Goal: Task Accomplishment & Management: Manage account settings

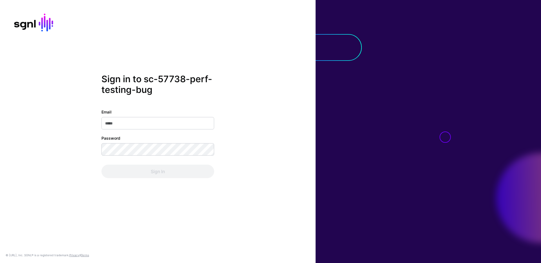
click at [301, 54] on div "Sign in to sc-57738-perf-testing-bug Email Password Sign In © SGNL.ai, Inc. SGN…" at bounding box center [158, 131] width 316 height 263
click at [300, 134] on div "Sign in to sc-57738-perf-testing-bug Email Password Sign In" at bounding box center [158, 132] width 316 height 116
click at [278, 62] on div "Sign in to sc-57738-perf-testing-bug Email Password Sign In © SGNL.ai, Inc. SGN…" at bounding box center [158, 131] width 316 height 263
click at [222, 32] on div "Sign in to sc-57738-perf-testing-bug Email Password Sign In © SGNL.ai, Inc. SGN…" at bounding box center [158, 131] width 316 height 263
click at [257, 72] on div "Sign in to sc-57738-perf-testing-bug Email Password Sign In © SGNL.ai, Inc. SGN…" at bounding box center [158, 131] width 316 height 263
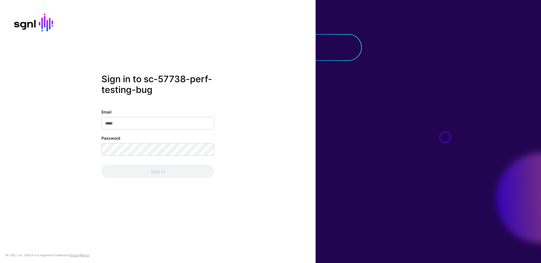
click at [298, 159] on div "Sign in to sc-57738-perf-testing-bug Email Password Sign In" at bounding box center [158, 132] width 316 height 116
click at [267, 111] on div "Sign in to sc-57738-perf-testing-bug Email Password Sign In" at bounding box center [158, 132] width 316 height 116
click at [233, 71] on div "Sign in to sc-57738-perf-testing-bug Email Password Sign In © SGNL.ai, Inc. SGN…" at bounding box center [158, 131] width 316 height 263
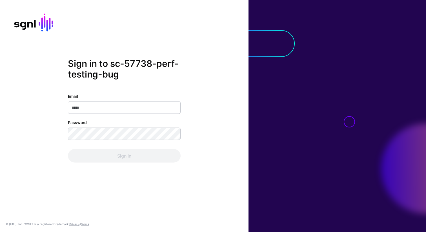
click at [202, 33] on div "Sign in to sc-57738-perf-testing-bug Email Password Sign In © SGNL.ai, Inc. SGN…" at bounding box center [124, 116] width 249 height 232
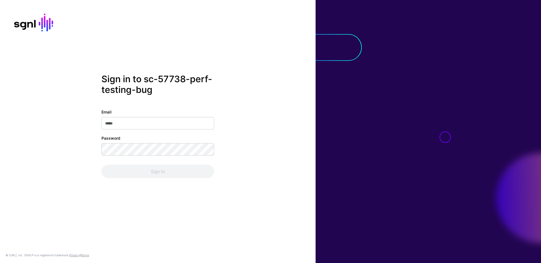
click at [199, 65] on div "Sign in to sc-57738-perf-testing-bug Email Password Sign In © SGNL.ai, Inc. SGN…" at bounding box center [158, 131] width 316 height 263
drag, startPoint x: 181, startPoint y: 126, endPoint x: 176, endPoint y: 123, distance: 5.9
click at [181, 125] on input "Email" at bounding box center [157, 123] width 113 height 12
type input "**********"
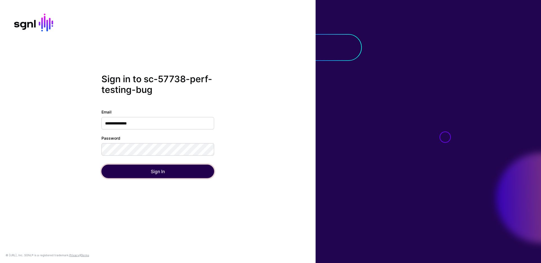
drag, startPoint x: 176, startPoint y: 174, endPoint x: 227, endPoint y: 113, distance: 79.3
click at [176, 174] on button "Sign In" at bounding box center [157, 172] width 113 height 14
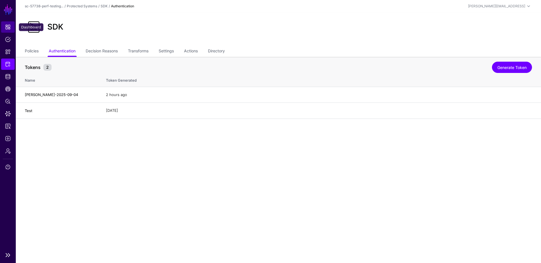
click at [6, 27] on span "Dashboard" at bounding box center [8, 27] width 6 height 6
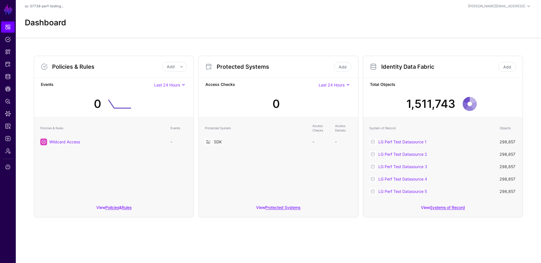
click at [217, 142] on link "SDK" at bounding box center [218, 141] width 8 height 5
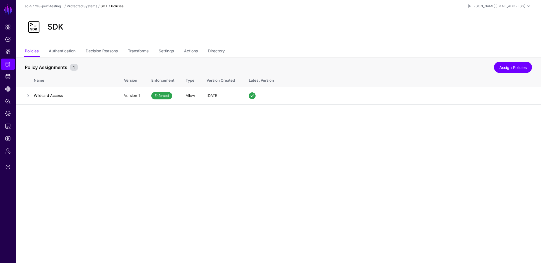
click at [298, 34] on div "SDK" at bounding box center [279, 27] width 512 height 18
click at [64, 51] on link "Authentication" at bounding box center [62, 51] width 27 height 11
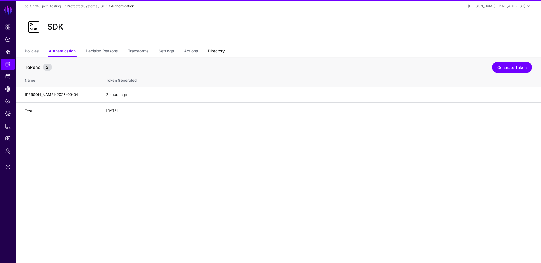
drag, startPoint x: 230, startPoint y: 49, endPoint x: 224, endPoint y: 49, distance: 5.4
click at [229, 49] on ul "Policies Authentication Decision Reasons Transforms Settings Actions Directory" at bounding box center [278, 51] width 507 height 11
click at [224, 49] on link "Directory" at bounding box center [216, 51] width 17 height 11
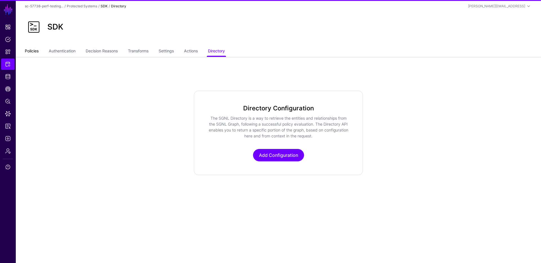
click at [27, 51] on link "Policies" at bounding box center [32, 51] width 14 height 11
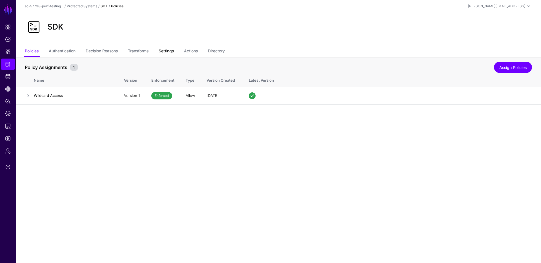
click at [171, 53] on link "Settings" at bounding box center [166, 51] width 15 height 11
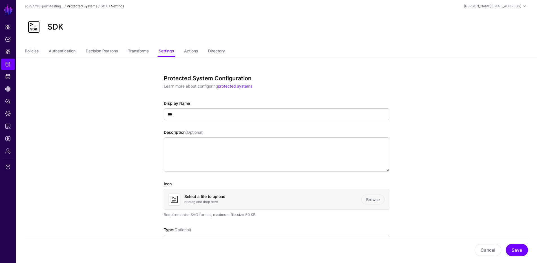
click at [72, 7] on link "Protected Systems" at bounding box center [82, 6] width 30 height 4
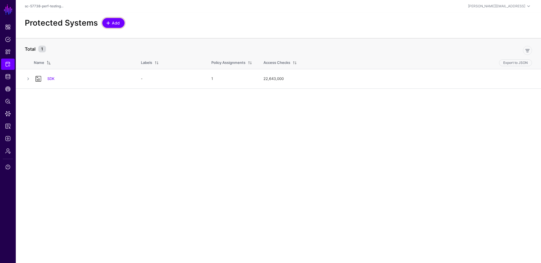
click at [114, 21] on span "Add" at bounding box center [115, 23] width 9 height 6
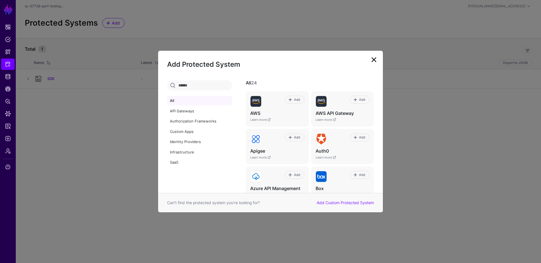
click at [371, 56] on link at bounding box center [373, 59] width 9 height 9
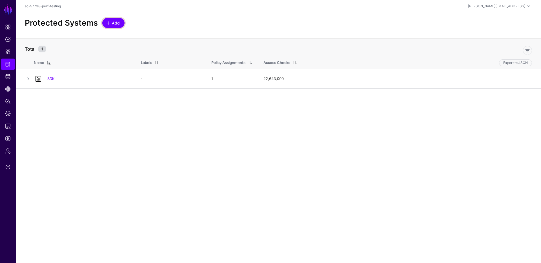
click at [113, 23] on span "Add" at bounding box center [115, 23] width 9 height 6
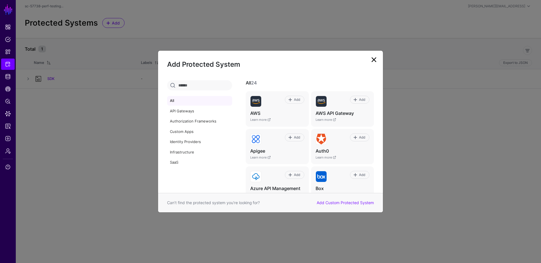
click at [221, 82] on input "text" at bounding box center [199, 85] width 65 height 10
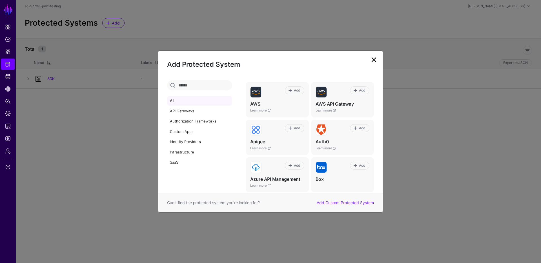
scroll to position [8, 0]
click at [198, 87] on input "text" at bounding box center [199, 85] width 65 height 10
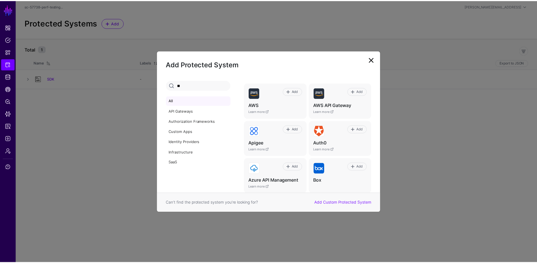
scroll to position [0, 0]
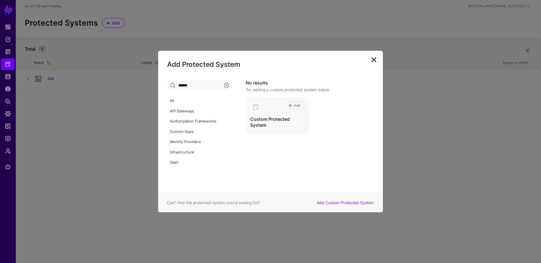
type input "*******"
click at [294, 105] on span "Add" at bounding box center [297, 105] width 8 height 5
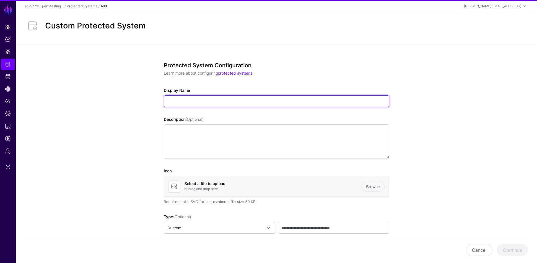
click at [191, 103] on input "Display Name" at bounding box center [276, 102] width 225 height 12
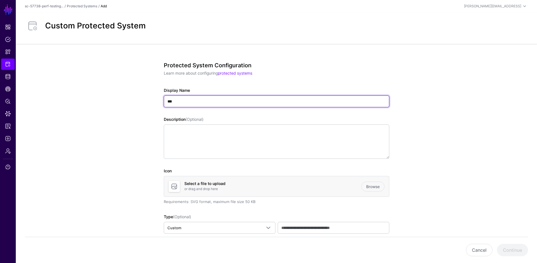
type input "****"
type input "**********"
paste input "*****"
type input "**********"
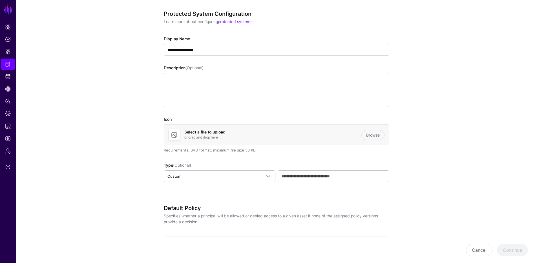
scroll to position [113, 0]
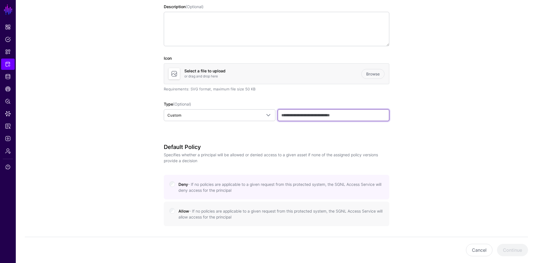
click at [300, 115] on input "text" at bounding box center [334, 115] width 112 height 12
click at [96, 92] on app-integrations-details-form "**********" at bounding box center [276, 172] width 521 height 483
drag, startPoint x: 310, startPoint y: 118, endPoint x: 316, endPoint y: 121, distance: 6.3
click at [311, 117] on input "text" at bounding box center [334, 115] width 112 height 12
type input "**********"
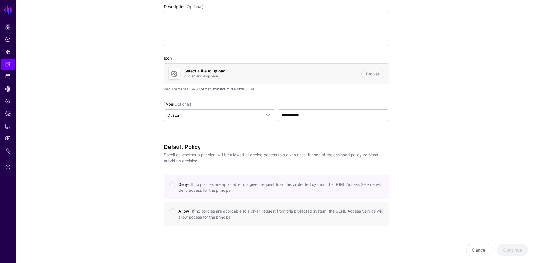
click at [101, 95] on app-integrations-details-form "**********" at bounding box center [276, 172] width 521 height 483
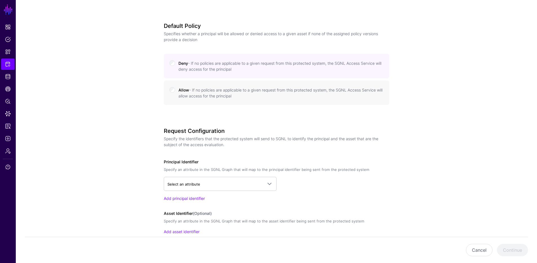
scroll to position [264, 0]
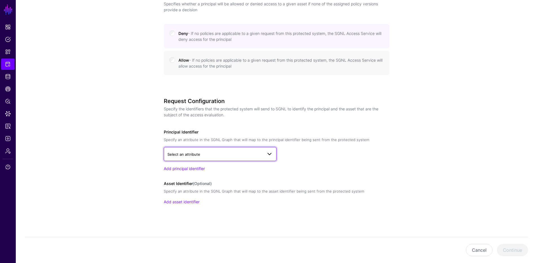
click at [227, 156] on span "Select an attribute" at bounding box center [214, 154] width 95 height 6
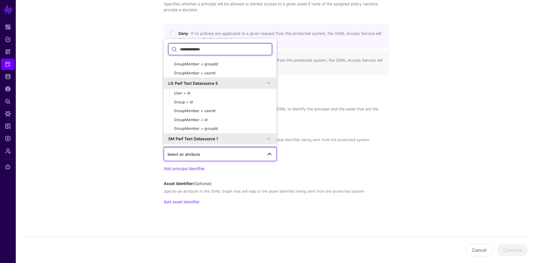
scroll to position [249, 0]
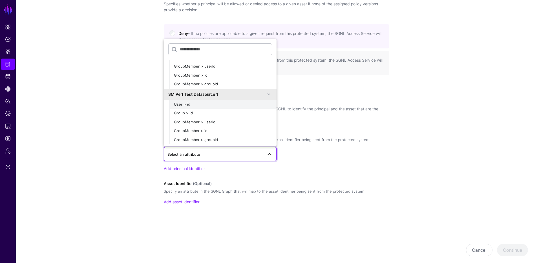
click at [207, 103] on div "User > id" at bounding box center [223, 105] width 98 height 6
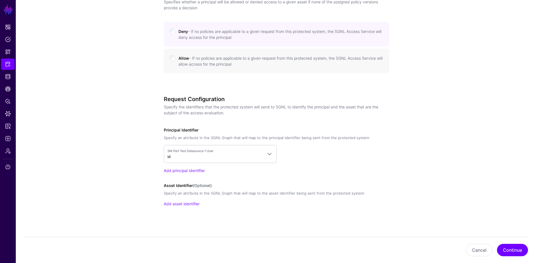
scroll to position [268, 0]
click at [191, 205] on div "Request Configuration Specify the identifiers that the protected system will se…" at bounding box center [276, 157] width 225 height 127
click at [190, 202] on link "Add asset identifier" at bounding box center [182, 201] width 36 height 5
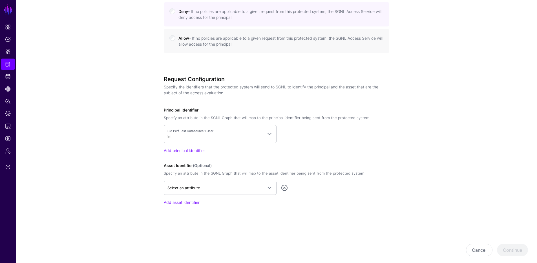
scroll to position [286, 0]
click at [232, 191] on link "Select an attribute" at bounding box center [220, 187] width 113 height 14
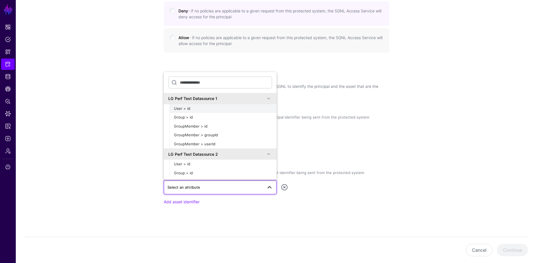
click at [189, 110] on span "User > id" at bounding box center [182, 108] width 16 height 5
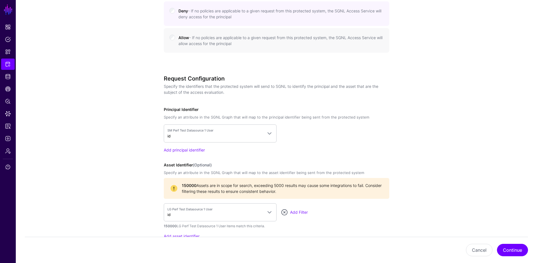
scroll to position [320, 0]
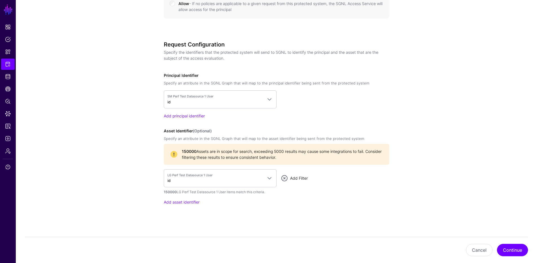
click at [298, 178] on link "Add Filter" at bounding box center [299, 178] width 18 height 5
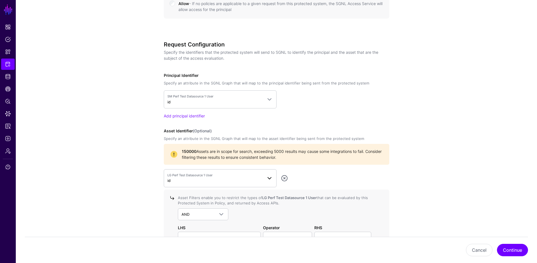
scroll to position [377, 0]
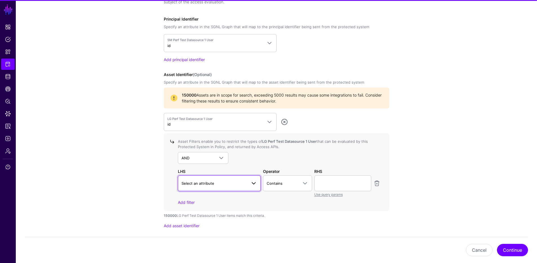
click at [218, 187] on link "Select an attribute" at bounding box center [219, 184] width 83 height 16
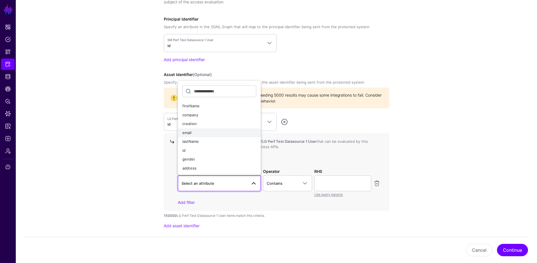
click at [205, 133] on div "email" at bounding box center [219, 133] width 74 height 6
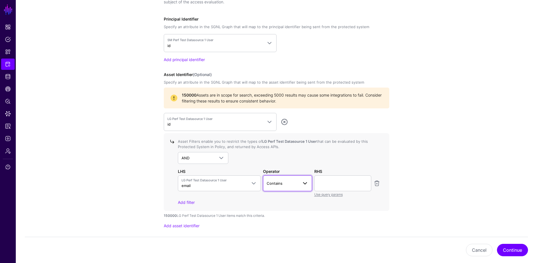
click at [292, 180] on span "Contains" at bounding box center [283, 183] width 32 height 6
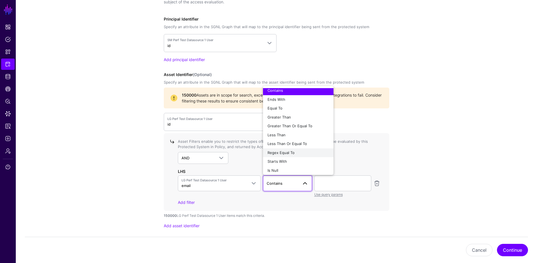
scroll to position [4, 0]
click at [288, 159] on div "Starts With" at bounding box center [297, 160] width 61 height 6
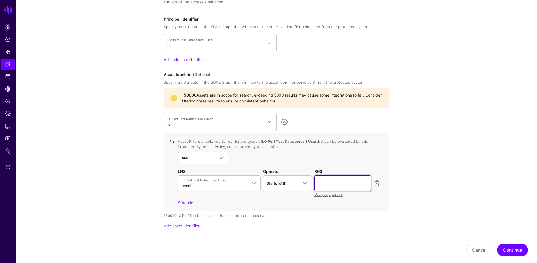
click at [337, 183] on input "text" at bounding box center [342, 184] width 57 height 16
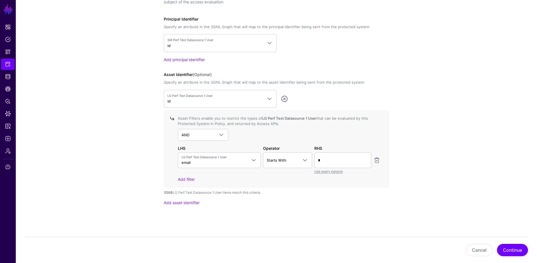
click at [255, 193] on div "3568 LG Perf Test Datasource 1 User items match this criteria." at bounding box center [276, 192] width 225 height 5
click at [294, 196] on div "LG Perf Test Datasource 1 User id LG Perf Test Datasource 1 User > id Group > i…" at bounding box center [276, 148] width 225 height 116
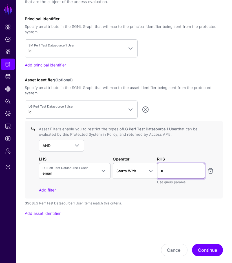
click at [179, 163] on input "*" at bounding box center [181, 171] width 48 height 16
click at [205, 140] on div "AND AND NOT OR" at bounding box center [126, 146] width 175 height 12
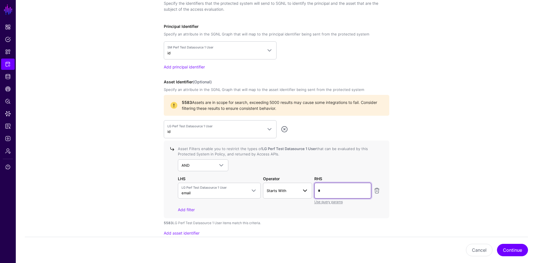
drag, startPoint x: 326, startPoint y: 190, endPoint x: 276, endPoint y: 185, distance: 50.1
click at [297, 189] on div "LG Perf Test Datasource 1 User email firstName company creation email lastName …" at bounding box center [279, 194] width 205 height 22
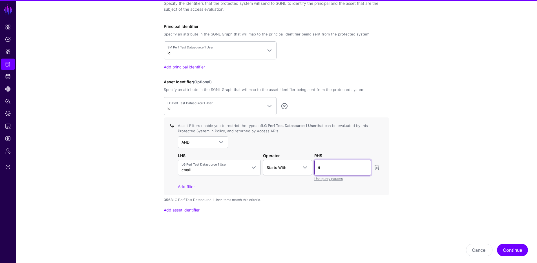
type input "*"
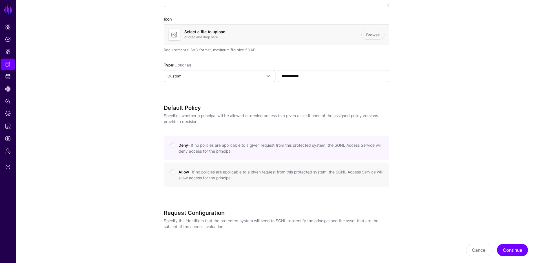
scroll to position [0, 0]
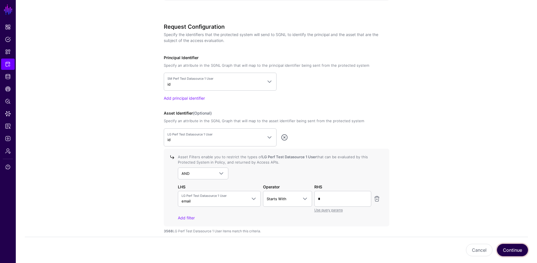
click at [516, 249] on button "Continue" at bounding box center [512, 250] width 31 height 12
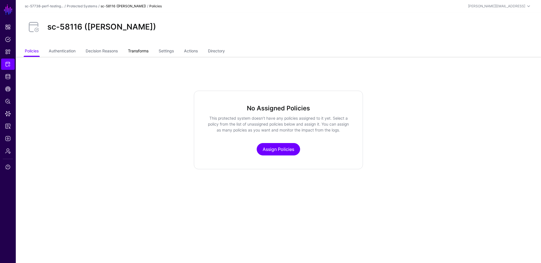
click at [144, 50] on link "Transforms" at bounding box center [138, 51] width 21 height 11
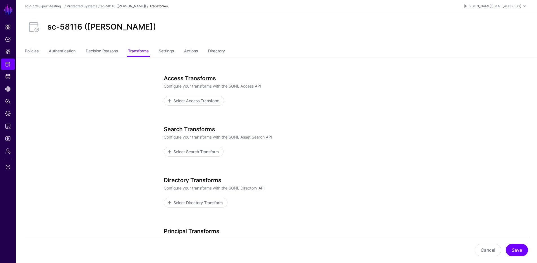
drag, startPoint x: 78, startPoint y: 33, endPoint x: 43, endPoint y: 25, distance: 35.9
click at [60, 30] on div "sc-58116 ([PERSON_NAME])" at bounding box center [276, 27] width 507 height 18
click at [121, 20] on div "sc-58116 ([PERSON_NAME])" at bounding box center [276, 27] width 507 height 18
drag, startPoint x: 128, startPoint y: 20, endPoint x: 72, endPoint y: 28, distance: 56.9
click at [77, 28] on div "sc-58116 ([PERSON_NAME])" at bounding box center [276, 27] width 507 height 18
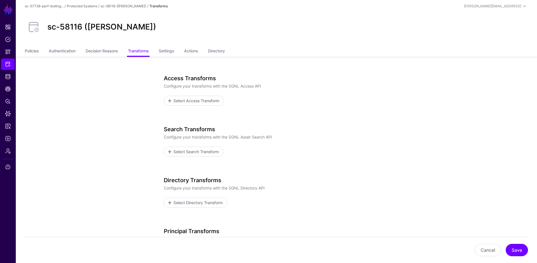
click at [117, 30] on h2 "sc-58116 ([PERSON_NAME])" at bounding box center [101, 27] width 109 height 10
click at [170, 50] on link "Settings" at bounding box center [166, 51] width 15 height 11
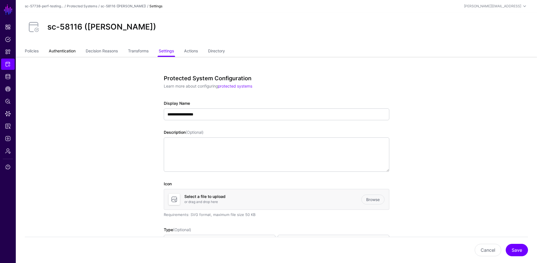
click at [76, 52] on link "Authentication" at bounding box center [62, 51] width 27 height 11
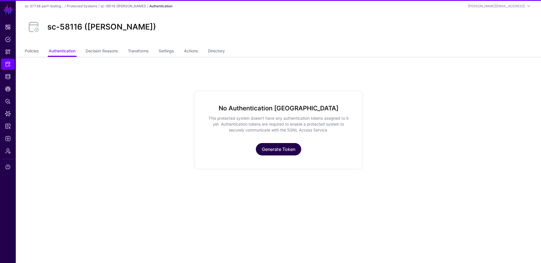
click at [267, 152] on link "Generate Token" at bounding box center [278, 149] width 45 height 12
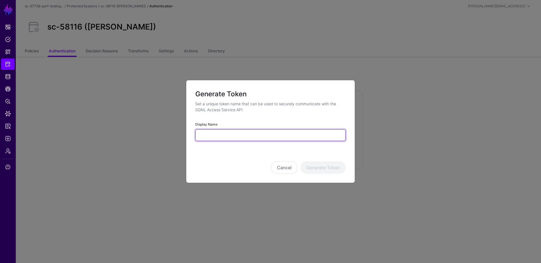
click at [238, 136] on input "Display Name" at bounding box center [270, 135] width 150 height 12
type input "*******"
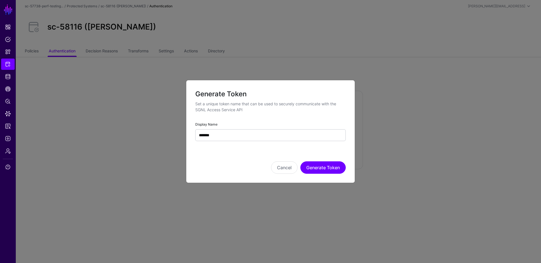
drag, startPoint x: 311, startPoint y: 146, endPoint x: 314, endPoint y: 150, distance: 4.6
click at [312, 149] on div "Cancel Generate Token" at bounding box center [270, 160] width 150 height 28
click at [327, 163] on button "Generate Token" at bounding box center [322, 167] width 45 height 12
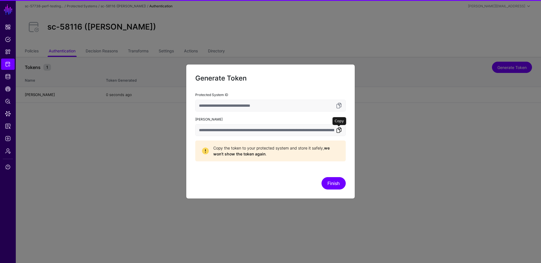
click at [338, 131] on link at bounding box center [339, 130] width 7 height 7
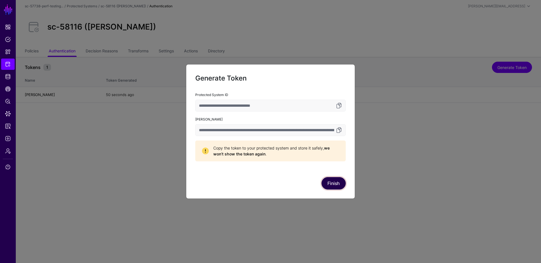
click at [333, 182] on button "Finish" at bounding box center [334, 183] width 24 height 12
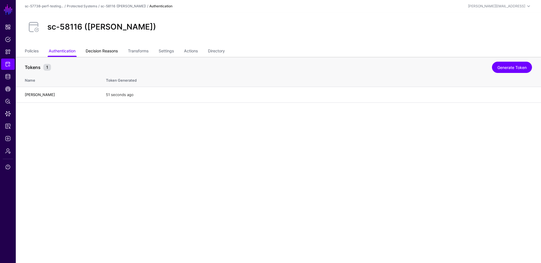
click at [109, 49] on link "Decision Reasons" at bounding box center [102, 51] width 32 height 11
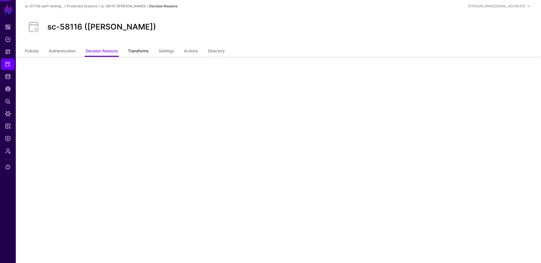
click at [141, 51] on link "Transforms" at bounding box center [138, 51] width 21 height 11
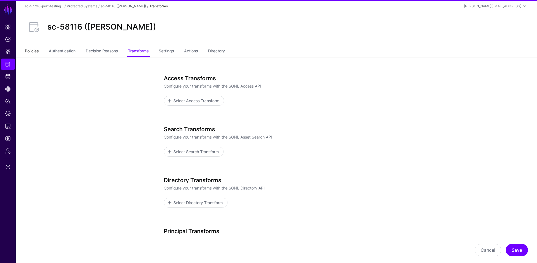
click at [32, 52] on link "Policies" at bounding box center [32, 51] width 14 height 11
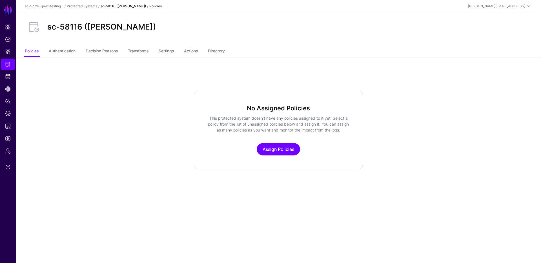
click at [276, 156] on div "No Assigned Policies This protected system doesn’t have any policies assigned t…" at bounding box center [278, 130] width 169 height 79
click at [274, 152] on link "Assign Policies" at bounding box center [278, 149] width 43 height 12
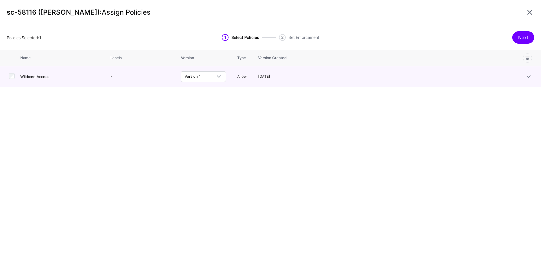
click at [527, 30] on div "Policies Selected: 1 1 Select Policies 2 Set Enforcement Next" at bounding box center [270, 37] width 541 height 25
click at [524, 38] on button "Next" at bounding box center [523, 37] width 22 height 12
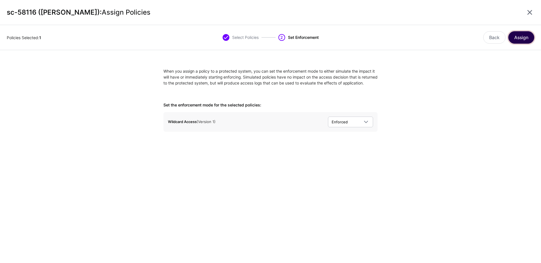
click at [517, 38] on button "Assign" at bounding box center [521, 37] width 26 height 12
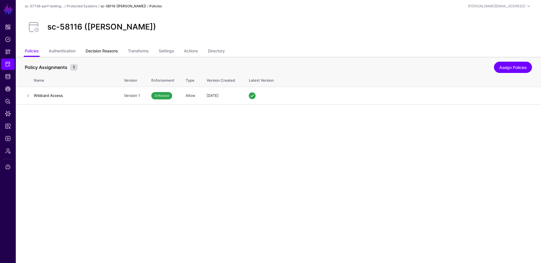
click at [111, 54] on link "Decision Reasons" at bounding box center [102, 51] width 32 height 11
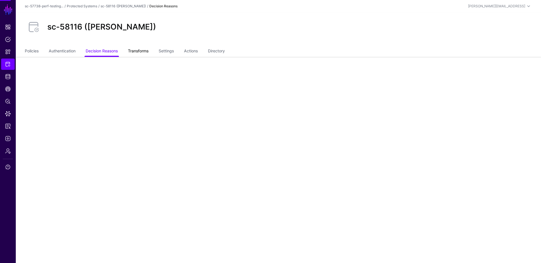
click at [146, 56] on link "Transforms" at bounding box center [138, 51] width 21 height 11
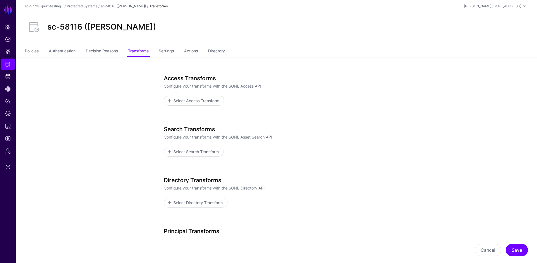
click at [116, 45] on div "sc-58116 ([PERSON_NAME])" at bounding box center [276, 29] width 521 height 34
click at [117, 53] on link "Decision Reasons" at bounding box center [102, 51] width 32 height 11
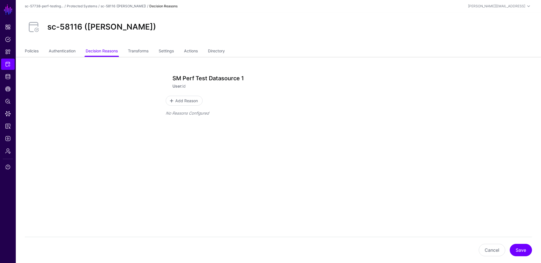
drag, startPoint x: 172, startPoint y: 77, endPoint x: 258, endPoint y: 77, distance: 85.9
click at [258, 77] on div "SM Perf Test Datasource 1 User: id" at bounding box center [278, 82] width 225 height 14
click at [219, 115] on p "No Reasons Configured" at bounding box center [278, 113] width 225 height 6
click at [157, 53] on ul "Policies Authentication Decision Reasons Transforms Settings Actions Directory" at bounding box center [278, 51] width 507 height 11
click at [171, 53] on link "Settings" at bounding box center [166, 51] width 15 height 11
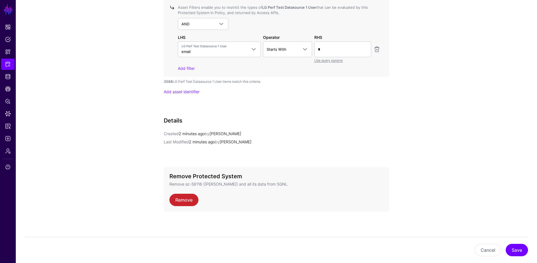
scroll to position [445, 0]
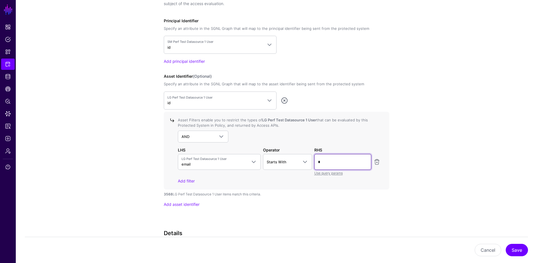
drag, startPoint x: 291, startPoint y: 156, endPoint x: 267, endPoint y: 152, distance: 24.9
click at [283, 155] on div "LG Perf Test Datasource 1 User email firstName company creation email lastName …" at bounding box center [279, 165] width 205 height 22
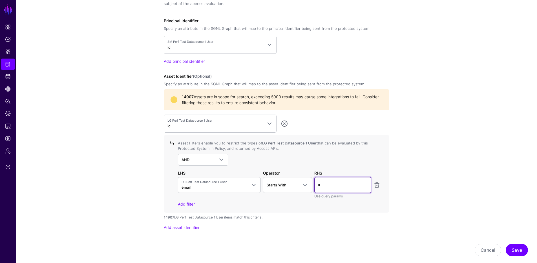
type input "*"
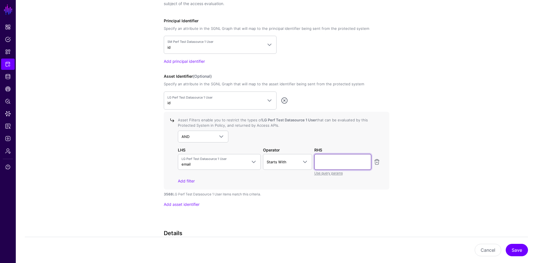
type input "*"
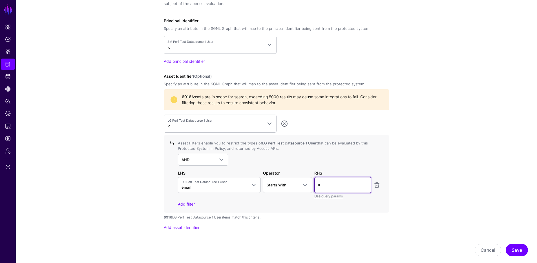
drag, startPoint x: 348, startPoint y: 184, endPoint x: 349, endPoint y: 178, distance: 6.4
click at [349, 184] on input "*" at bounding box center [342, 185] width 57 height 16
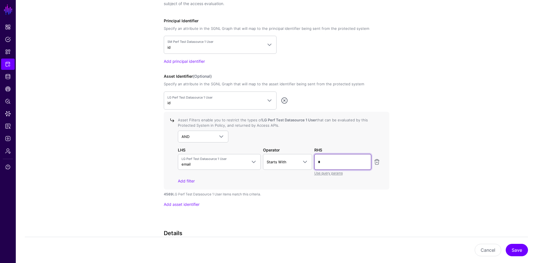
click at [336, 163] on input "*" at bounding box center [342, 162] width 57 height 16
drag, startPoint x: 327, startPoint y: 163, endPoint x: 299, endPoint y: 162, distance: 27.6
click at [307, 163] on div "LG Perf Test Datasource 1 User email firstName company creation email lastName …" at bounding box center [279, 165] width 205 height 22
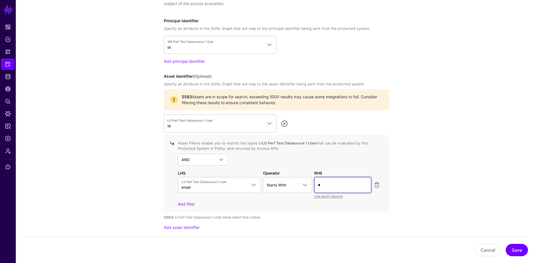
type input "*"
click at [92, 127] on app-integrations-details-form "**********" at bounding box center [276, 5] width 521 height 788
click at [426, 151] on app-integrations-details-form "**********" at bounding box center [276, 5] width 521 height 788
click at [274, 96] on span "5583 Assets are in scope for search, exceeding 5000 results may cause some inte…" at bounding box center [282, 100] width 201 height 12
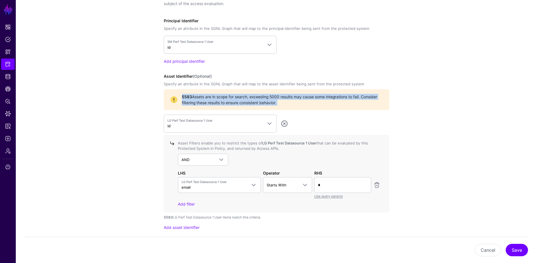
click at [274, 96] on span "5583 Assets are in scope for search, exceeding 5000 results may cause some inte…" at bounding box center [282, 100] width 201 height 12
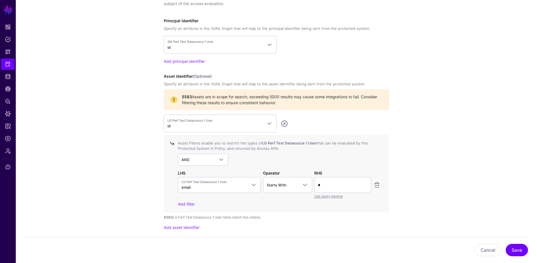
click at [118, 97] on app-integrations-details-form "**********" at bounding box center [276, 5] width 521 height 788
click at [511, 250] on button "Save" at bounding box center [517, 250] width 22 height 12
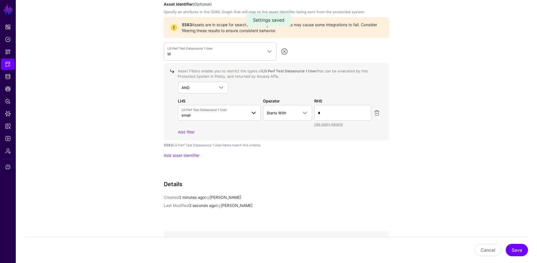
scroll to position [461, 0]
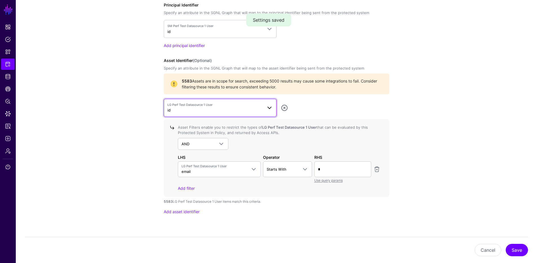
click at [238, 111] on span "LG Perf Test Datasource 1 User id" at bounding box center [214, 108] width 95 height 11
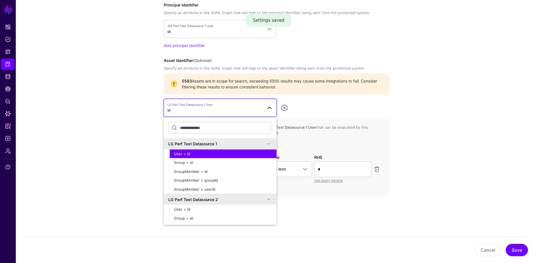
click at [235, 110] on span "LG Perf Test Datasource 1 User id" at bounding box center [214, 108] width 95 height 11
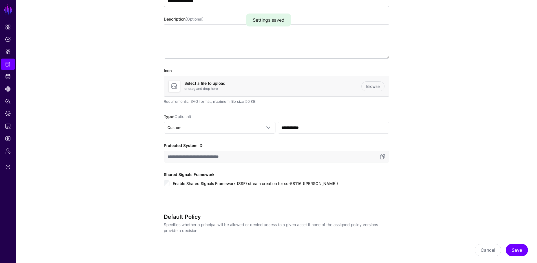
scroll to position [10, 0]
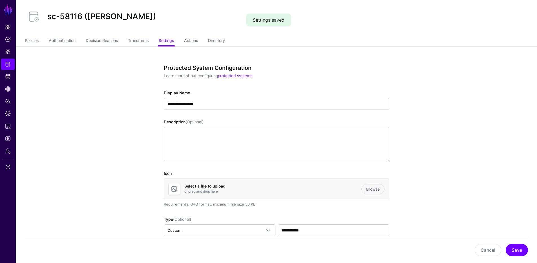
click at [192, 39] on link "Actions" at bounding box center [191, 41] width 14 height 11
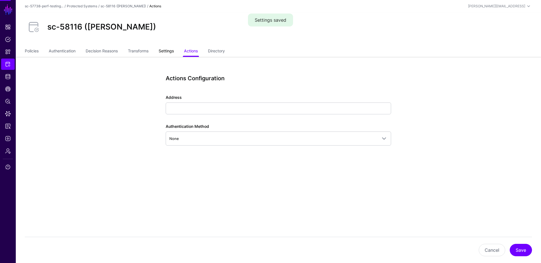
click at [165, 49] on link "Settings" at bounding box center [166, 51] width 15 height 11
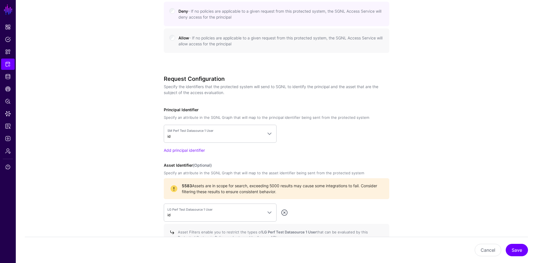
scroll to position [300, 0]
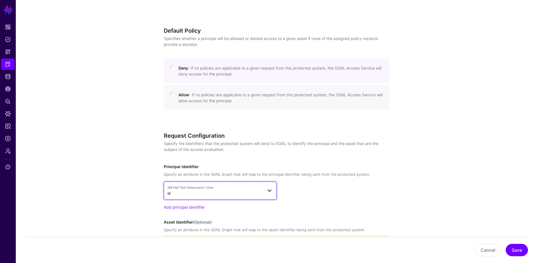
click at [254, 187] on span "SM Perf Test Datasource 1 User" at bounding box center [214, 187] width 95 height 5
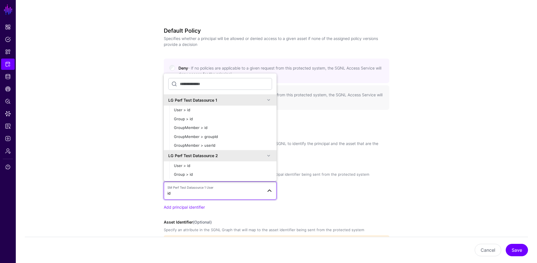
click at [82, 119] on app-integrations-details-form "**********" at bounding box center [276, 151] width 521 height 788
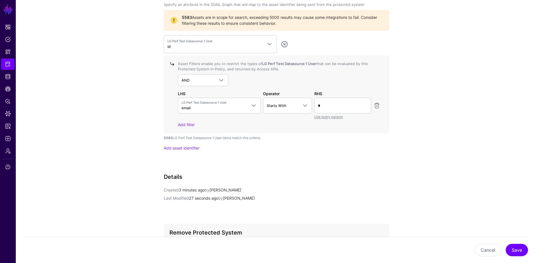
scroll to position [469, 0]
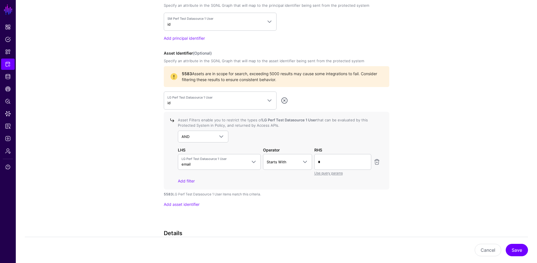
click at [235, 192] on div "5583 LG Perf Test Datasource 1 User items match this criteria." at bounding box center [276, 194] width 225 height 5
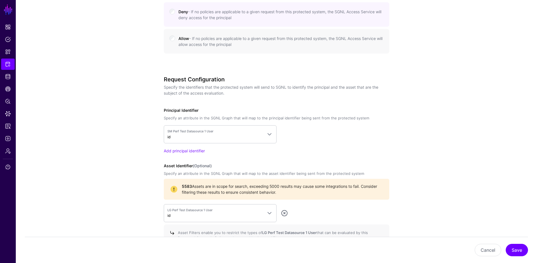
click at [127, 148] on app-integrations-details-form "**********" at bounding box center [276, 95] width 521 height 788
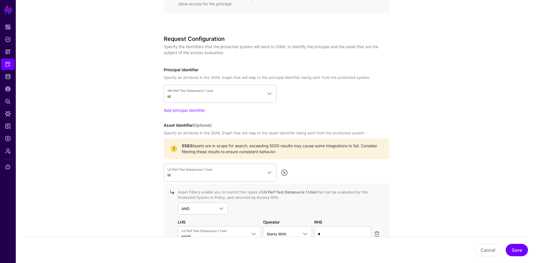
scroll to position [412, 0]
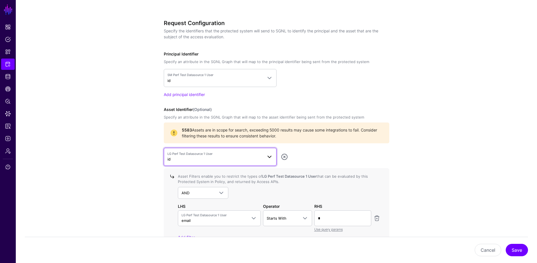
click at [201, 159] on span "LG Perf Test Datasource 1 User id" at bounding box center [214, 157] width 95 height 11
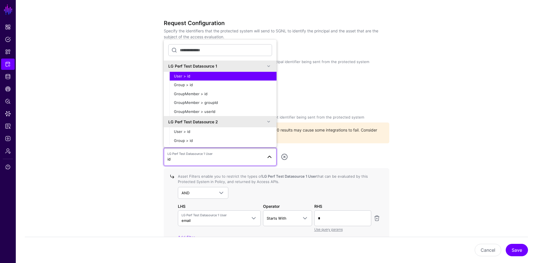
click at [88, 125] on app-integrations-details-form "**********" at bounding box center [276, 39] width 521 height 788
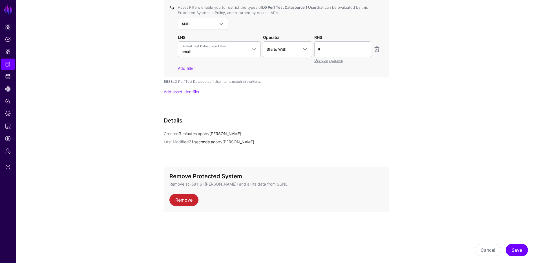
scroll to position [525, 0]
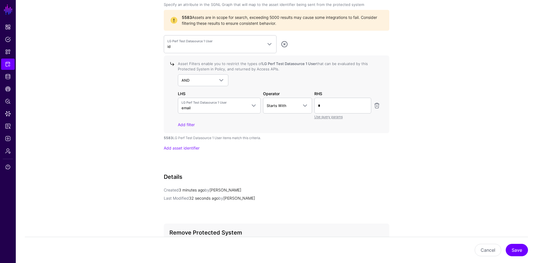
click at [210, 140] on div "LG Perf Test Datasource 1 User id LG Perf Test Datasource 1 User > id Group > i…" at bounding box center [276, 93] width 225 height 116
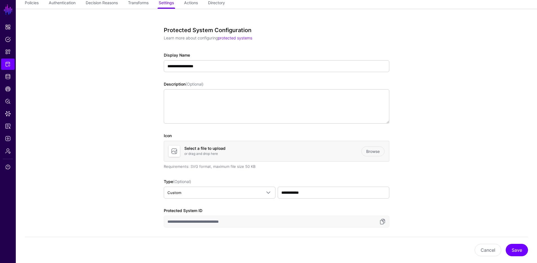
scroll to position [0, 0]
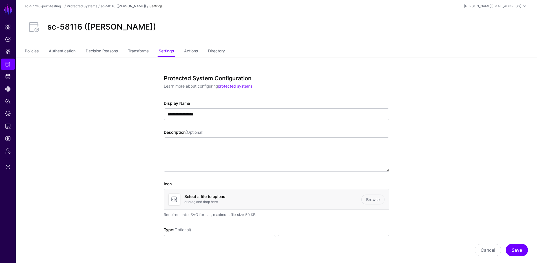
click at [207, 79] on h3 "Protected System Configuration" at bounding box center [274, 78] width 221 height 7
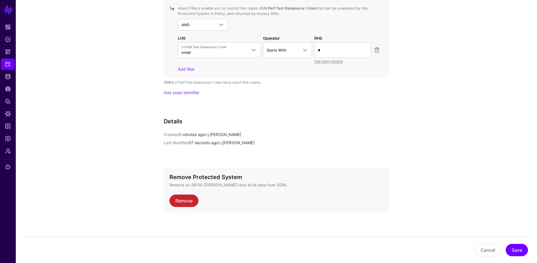
scroll to position [581, 0]
drag, startPoint x: 170, startPoint y: 133, endPoint x: 162, endPoint y: 130, distance: 8.6
click at [165, 133] on span "Created" at bounding box center [171, 133] width 15 height 5
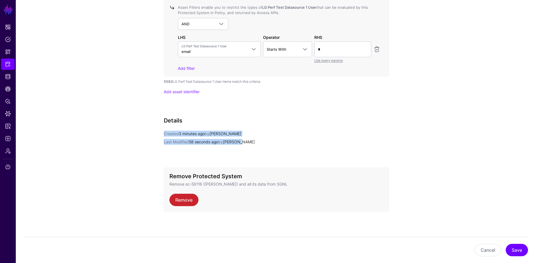
drag, startPoint x: 169, startPoint y: 132, endPoint x: 252, endPoint y: 143, distance: 84.4
click at [252, 143] on p "Last Modified 59 seconds ago by Richard" at bounding box center [276, 142] width 225 height 6
drag, startPoint x: 213, startPoint y: 128, endPoint x: 249, endPoint y: 145, distance: 39.2
click at [249, 145] on div "Details Created 3 minutes ago by Richard Last Modified 59 seconds ago by Richard" at bounding box center [276, 138] width 225 height 43
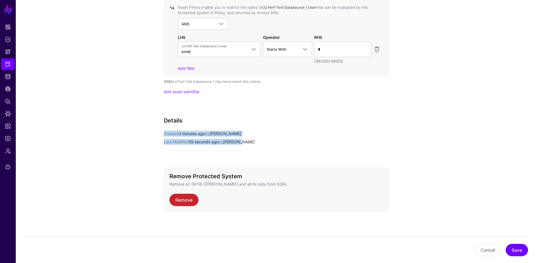
click at [249, 145] on div "Details Created 3 minutes ago by Richard Last Modified 59 seconds ago by Richard" at bounding box center [276, 138] width 225 height 43
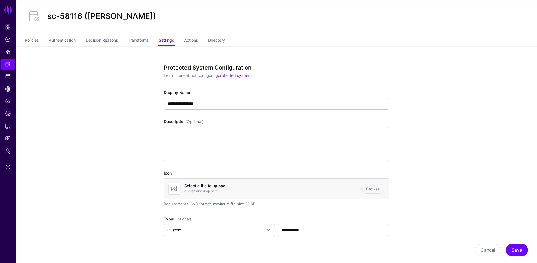
scroll to position [0, 0]
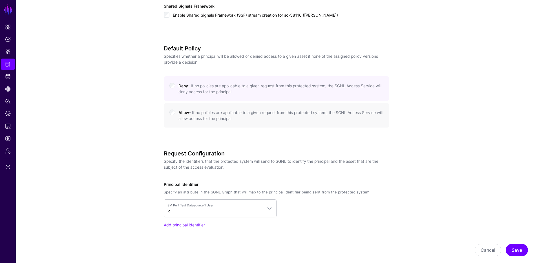
click at [140, 114] on app-integrations-details-form "**********" at bounding box center [276, 169] width 521 height 788
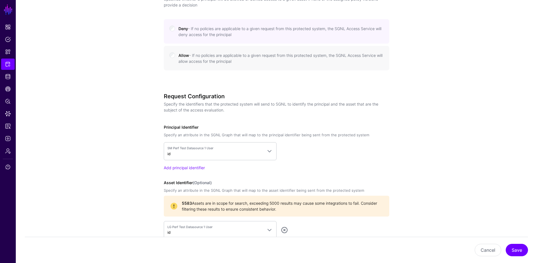
scroll to position [394, 0]
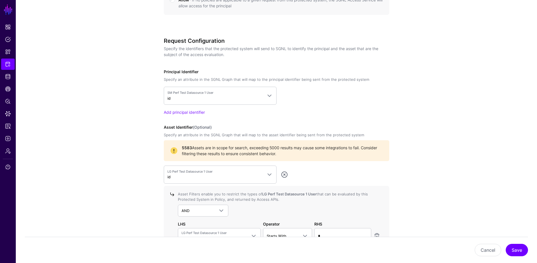
click at [142, 114] on app-integrations-details-form "**********" at bounding box center [276, 56] width 521 height 788
click at [218, 101] on link "SM Perf Test Datasource 1 User id" at bounding box center [220, 96] width 113 height 18
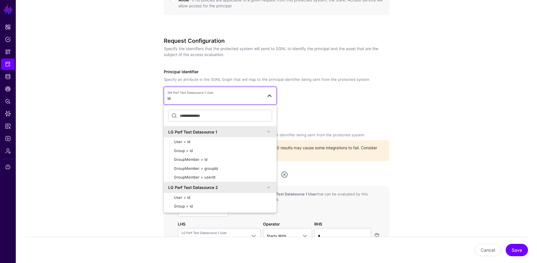
click at [100, 86] on app-integrations-details-form "**********" at bounding box center [276, 56] width 521 height 788
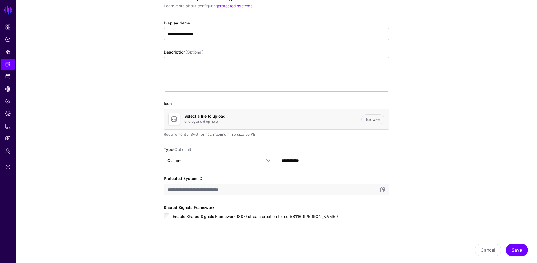
scroll to position [0, 0]
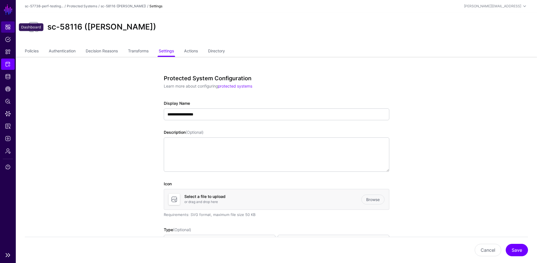
click at [10, 29] on span "Dashboard" at bounding box center [8, 27] width 6 height 6
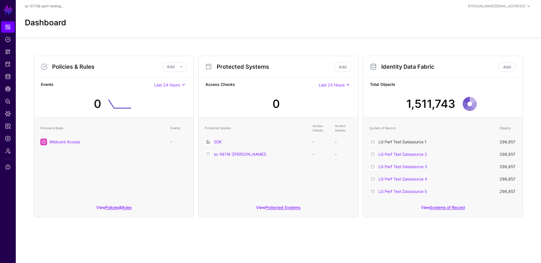
click at [395, 143] on link "LG Perf Test Datasource 1" at bounding box center [402, 141] width 48 height 5
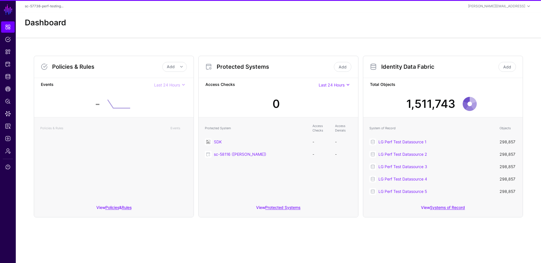
click at [400, 152] on link "LG Perf Test Datasource 2" at bounding box center [402, 154] width 49 height 5
click at [405, 170] on div "LG Perf Test Datasource 3" at bounding box center [431, 166] width 125 height 7
click at [402, 167] on link "LG Perf Test Datasource 3" at bounding box center [402, 166] width 49 height 5
click at [403, 181] on link "LG Perf Test Datasource 4" at bounding box center [402, 179] width 49 height 5
click at [410, 191] on link "LG Perf Test Datasource 5" at bounding box center [402, 191] width 48 height 5
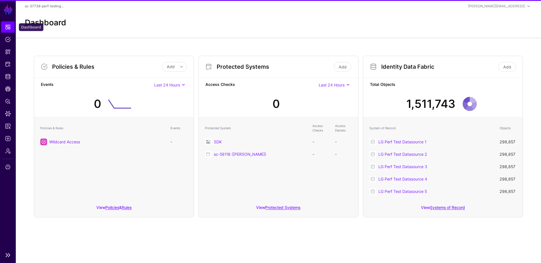
click at [4, 23] on link "Dashboard" at bounding box center [8, 26] width 14 height 11
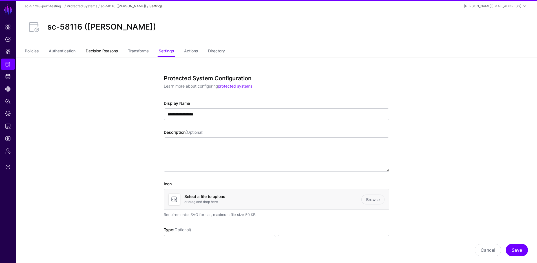
click at [102, 50] on link "Decision Reasons" at bounding box center [102, 51] width 32 height 11
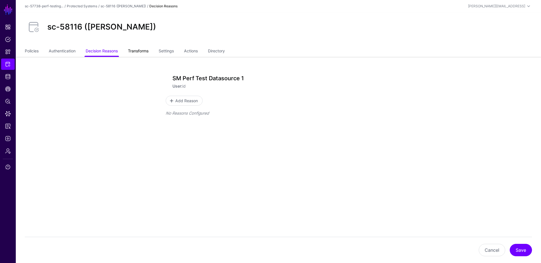
click at [137, 53] on link "Transforms" at bounding box center [138, 51] width 21 height 11
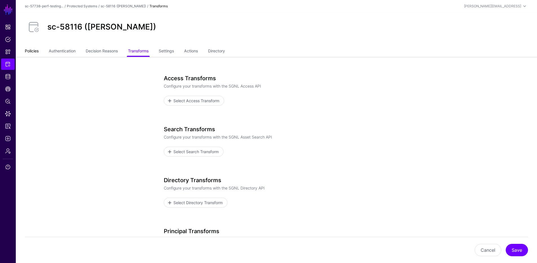
click at [31, 52] on link "Policies" at bounding box center [32, 51] width 14 height 11
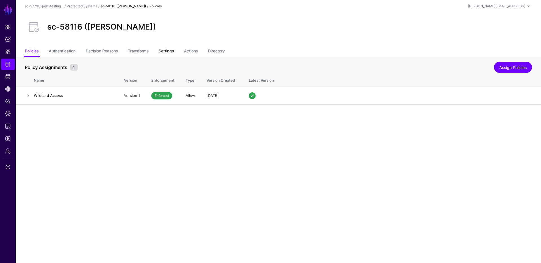
click at [172, 50] on link "Settings" at bounding box center [166, 51] width 15 height 11
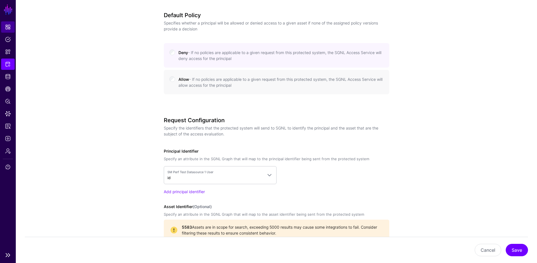
scroll to position [282, 0]
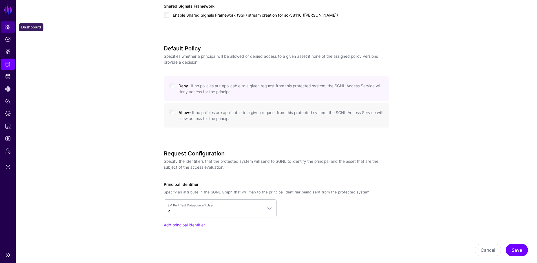
click at [11, 25] on link "Dashboard" at bounding box center [8, 26] width 14 height 11
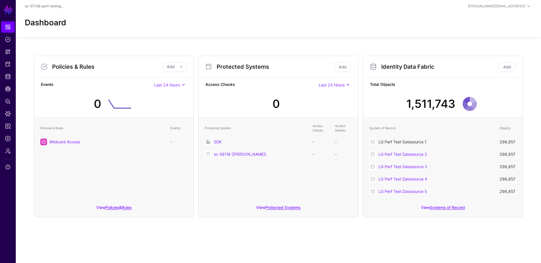
click at [410, 142] on link "LG Perf Test Datasource 1" at bounding box center [402, 141] width 48 height 5
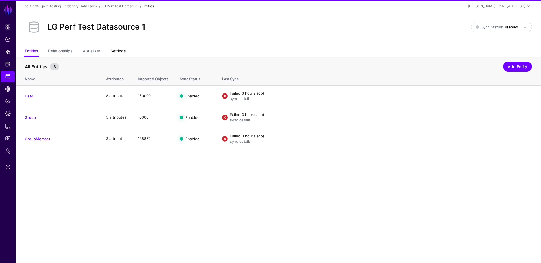
click at [120, 49] on link "Settings" at bounding box center [117, 51] width 15 height 11
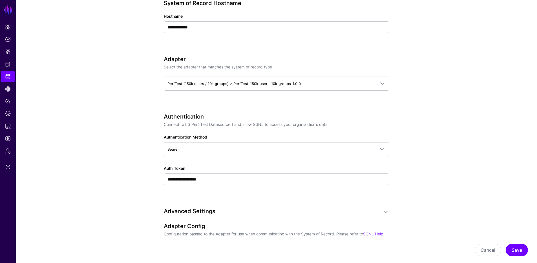
scroll to position [282, 0]
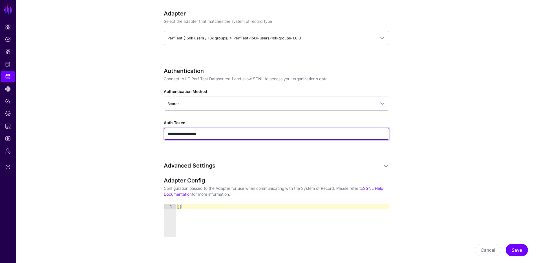
click at [218, 134] on input "**********" at bounding box center [276, 134] width 225 height 12
click at [336, 134] on input "**********" at bounding box center [276, 134] width 225 height 12
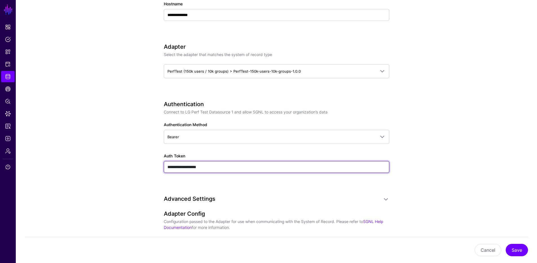
scroll to position [225, 0]
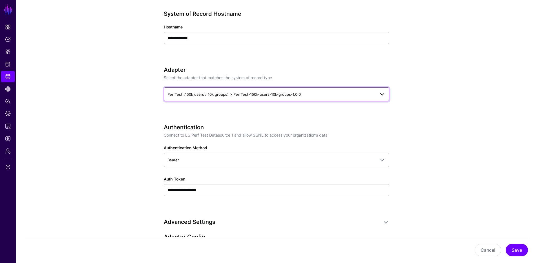
click at [252, 99] on link "PerfTest (150k users / 10k groups) > PerfTest-150k-users-10k-groups-1.0.0" at bounding box center [276, 94] width 225 height 14
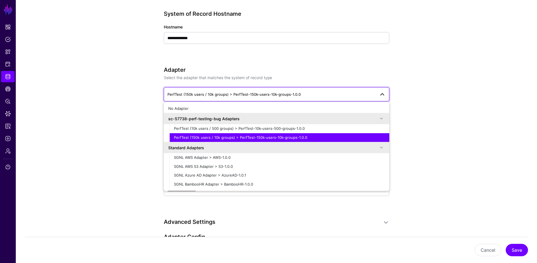
click at [92, 72] on app-datasources-details-form "**********" at bounding box center [276, 201] width 521 height 740
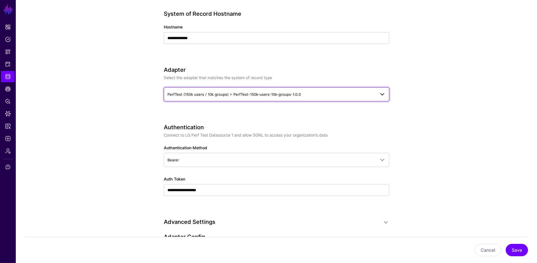
click at [208, 98] on link "PerfTest (150k users / 10k groups) > PerfTest-150k-users-10k-groups-1.0.0" at bounding box center [276, 94] width 225 height 14
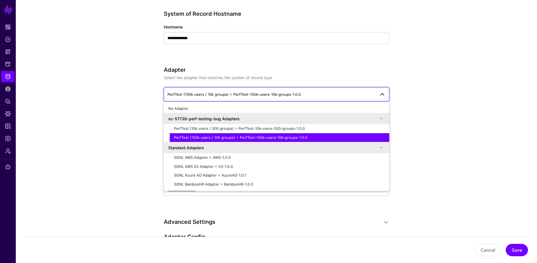
click at [208, 96] on span "PerfTest (150k users / 10k groups) > PerfTest-150k-users-10k-groups-1.0.0" at bounding box center [233, 94] width 133 height 5
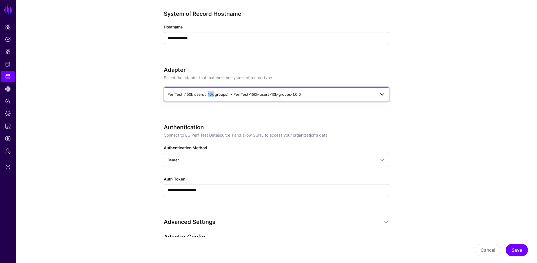
click at [208, 96] on span "PerfTest (150k users / 10k groups) > PerfTest-150k-users-10k-groups-1.0.0" at bounding box center [233, 94] width 133 height 5
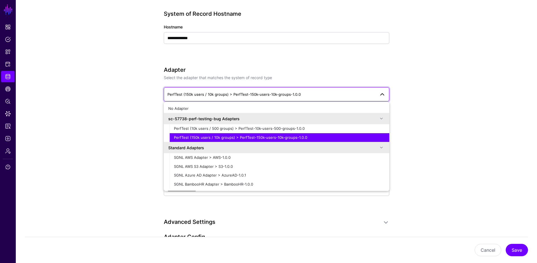
click at [73, 80] on app-datasources-details-form "**********" at bounding box center [276, 201] width 521 height 740
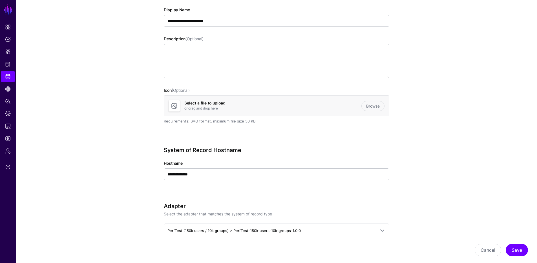
scroll to position [0, 0]
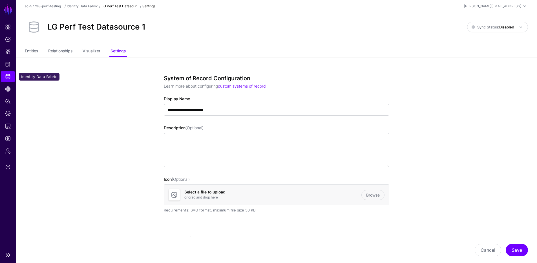
click at [9, 77] on span "Identity Data Fabric" at bounding box center [8, 77] width 6 height 6
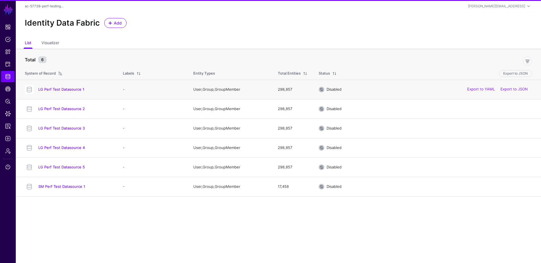
click at [76, 87] on div "LG Perf Test Datasource 1" at bounding box center [68, 89] width 91 height 9
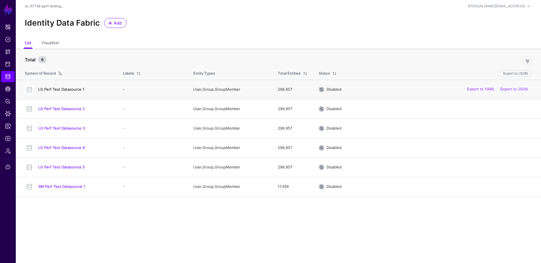
click at [79, 88] on link "LG Perf Test Datasource 1" at bounding box center [61, 89] width 46 height 5
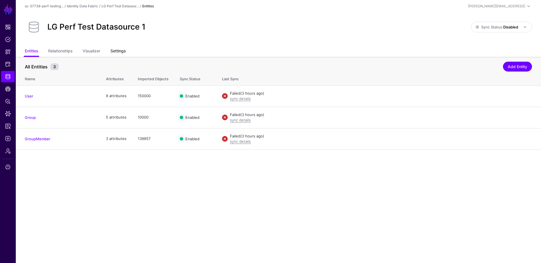
click at [117, 51] on link "Settings" at bounding box center [117, 51] width 15 height 11
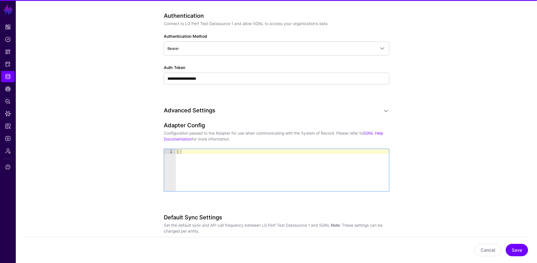
scroll to position [338, 0]
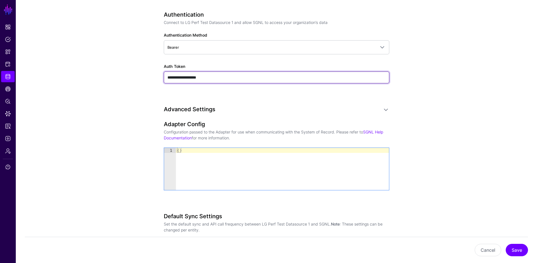
click at [202, 76] on input "**********" at bounding box center [276, 78] width 225 height 12
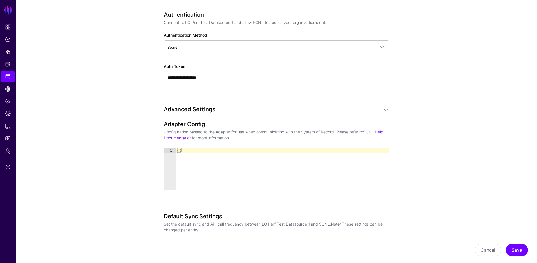
click at [83, 59] on app-datasources-details-form "**********" at bounding box center [276, 89] width 521 height 740
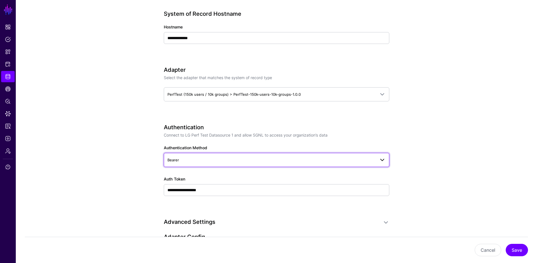
click at [243, 162] on span "Bearer" at bounding box center [271, 160] width 208 height 6
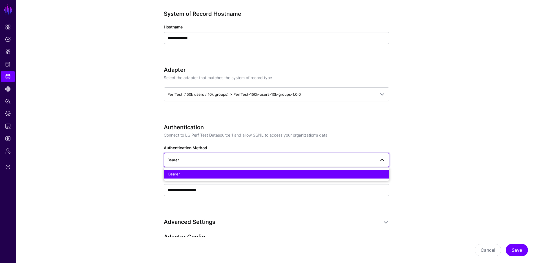
click at [97, 96] on app-datasources-details-form "**********" at bounding box center [276, 201] width 521 height 740
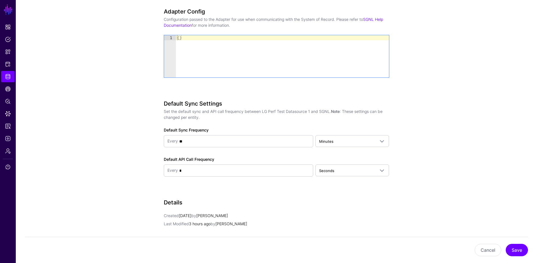
scroll to position [533, 0]
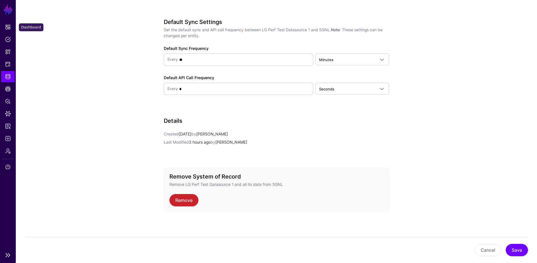
drag, startPoint x: 8, startPoint y: 28, endPoint x: 12, endPoint y: 75, distance: 47.8
click at [9, 28] on span "Dashboard" at bounding box center [8, 27] width 6 height 6
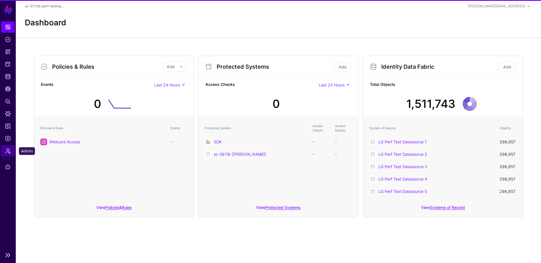
click at [8, 150] on span "Admin" at bounding box center [8, 151] width 6 height 6
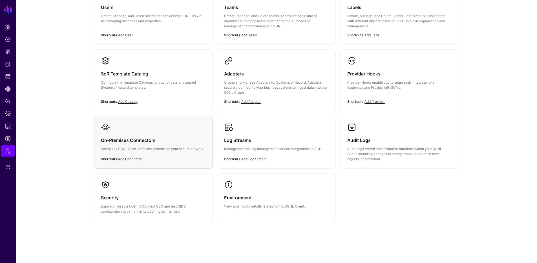
scroll to position [21, 0]
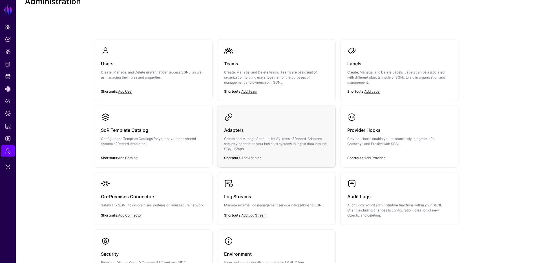
click at [284, 147] on p "Create and Manage Adapters for Systems of Record. Adapters securely connect to …" at bounding box center [276, 143] width 105 height 15
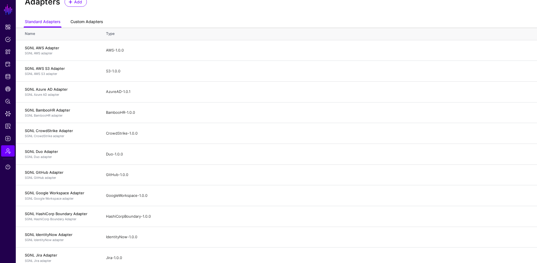
click at [77, 24] on link "Custom Adapters" at bounding box center [86, 22] width 32 height 11
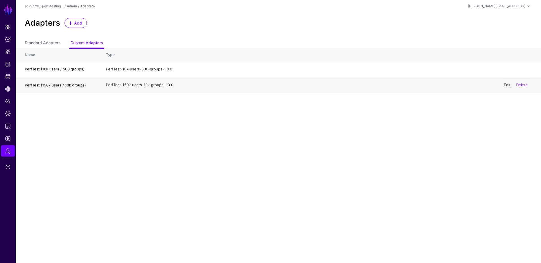
click at [506, 83] on link "Edit" at bounding box center [507, 85] width 7 height 5
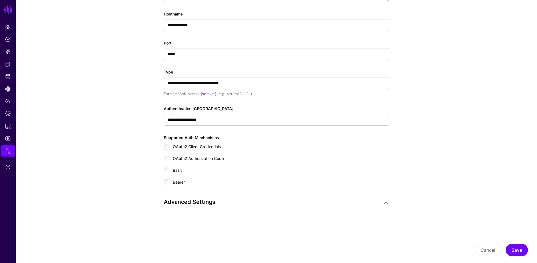
scroll to position [90, 0]
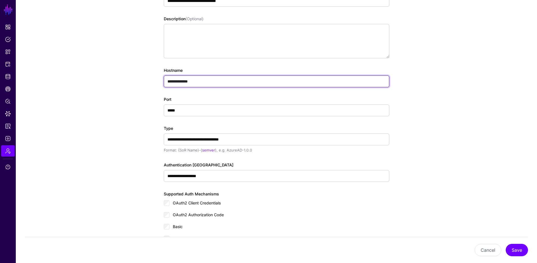
click at [183, 83] on input "**********" at bounding box center [276, 82] width 225 height 12
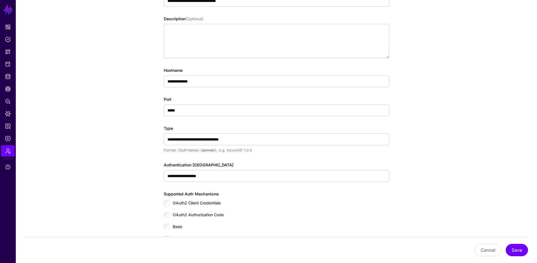
click at [123, 71] on app-admin-adapters-details-form "**********" at bounding box center [276, 134] width 521 height 372
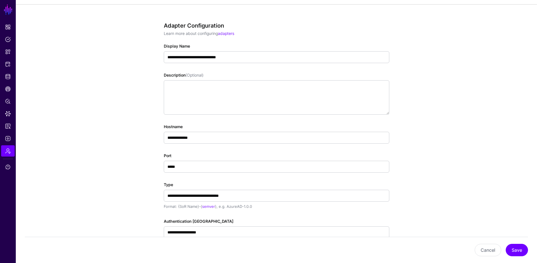
scroll to position [146, 0]
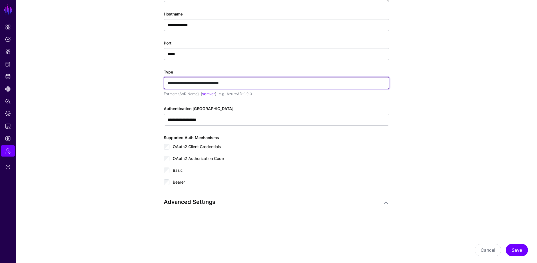
click at [199, 80] on input "**********" at bounding box center [276, 83] width 225 height 12
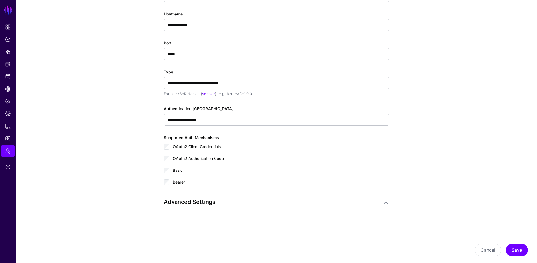
click at [117, 76] on app-admin-adapters-details-form "**********" at bounding box center [276, 78] width 521 height 372
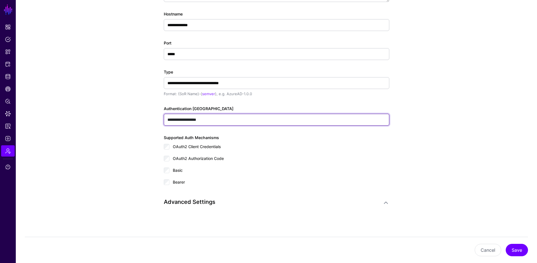
click at [204, 122] on input "**********" at bounding box center [276, 120] width 225 height 12
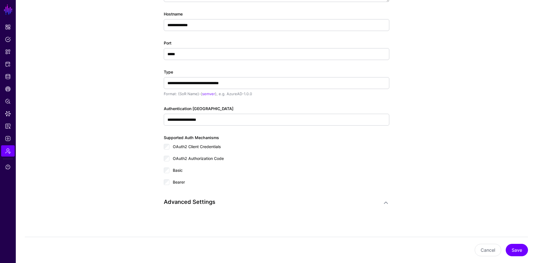
click at [115, 88] on app-admin-adapters-details-form "**********" at bounding box center [276, 78] width 521 height 372
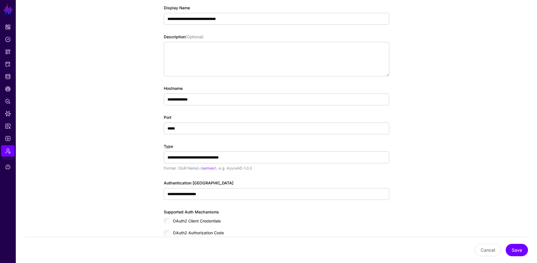
scroll to position [0, 0]
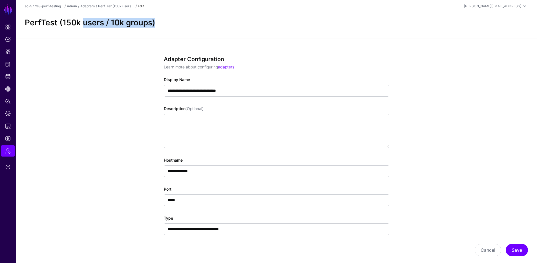
drag, startPoint x: 163, startPoint y: 21, endPoint x: 77, endPoint y: 23, distance: 86.3
click at [77, 23] on h2 "PerfTest (150k users / 10k groups)" at bounding box center [276, 23] width 503 height 10
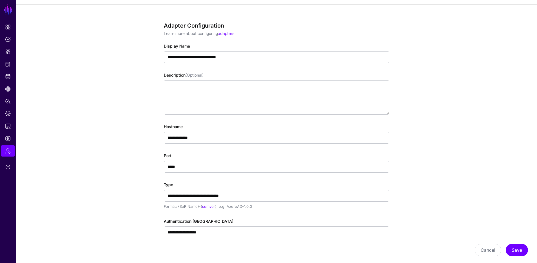
scroll to position [146, 0]
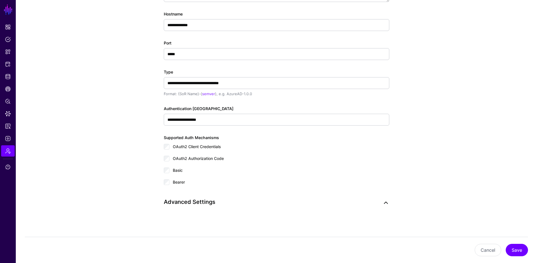
click at [384, 202] on link at bounding box center [385, 202] width 7 height 7
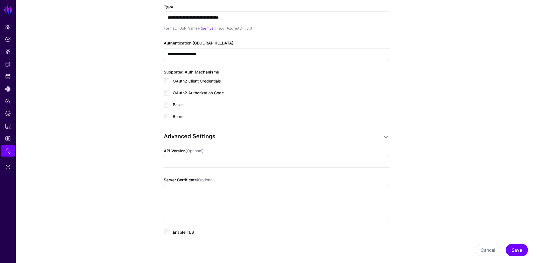
scroll to position [247, 0]
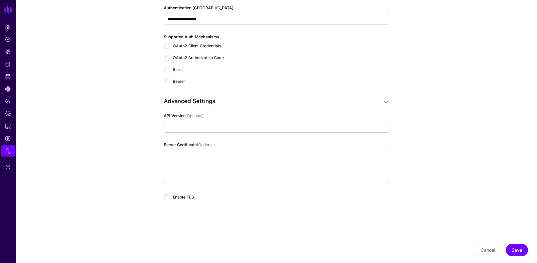
click at [92, 74] on app-admin-adapters-details-form "**********" at bounding box center [276, 27] width 521 height 473
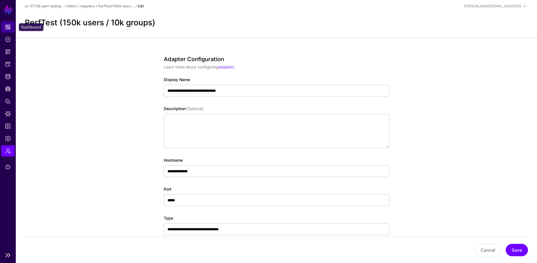
click at [7, 24] on link "Dashboard" at bounding box center [8, 26] width 14 height 11
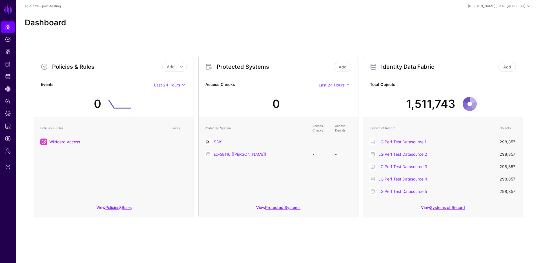
drag, startPoint x: 263, startPoint y: 106, endPoint x: 291, endPoint y: 108, distance: 27.9
click at [291, 108] on div "0" at bounding box center [278, 102] width 150 height 24
click at [405, 142] on link "LG Perf Test Datasource 1" at bounding box center [402, 141] width 48 height 5
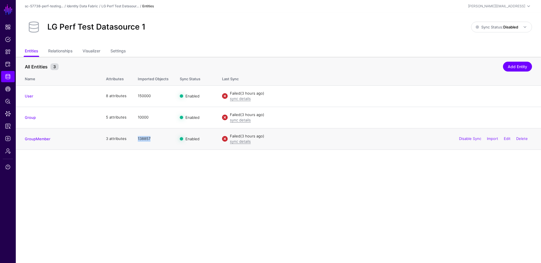
drag, startPoint x: 136, startPoint y: 140, endPoint x: 154, endPoint y: 140, distance: 18.6
click at [154, 140] on td "138857" at bounding box center [153, 138] width 42 height 21
click at [156, 138] on td "138857" at bounding box center [153, 138] width 42 height 21
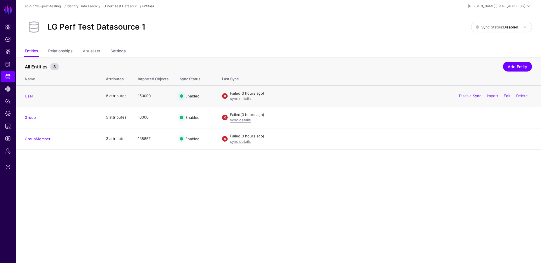
click at [156, 97] on td "150000" at bounding box center [153, 95] width 42 height 21
drag, startPoint x: 151, startPoint y: 97, endPoint x: 131, endPoint y: 96, distance: 20.0
click at [131, 96] on tr "User 8 attributes 150000 Enabled Failed (3 hours ago) sync details Disable Sync…" at bounding box center [278, 95] width 525 height 21
click at [131, 96] on td "8 attributes" at bounding box center [116, 95] width 32 height 21
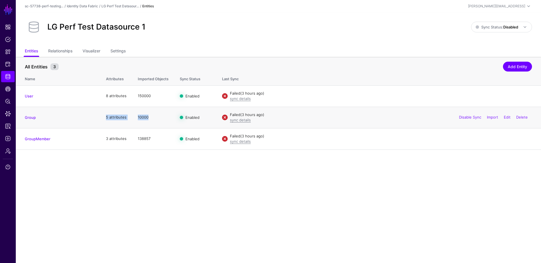
drag, startPoint x: 131, startPoint y: 114, endPoint x: 159, endPoint y: 116, distance: 28.5
click at [159, 116] on tr "Group 5 attributes 10000 Enabled Failed (3 hours ago) sync details Disable Sync…" at bounding box center [278, 117] width 525 height 21
click at [159, 116] on td "10000" at bounding box center [153, 117] width 42 height 21
drag, startPoint x: 155, startPoint y: 118, endPoint x: 128, endPoint y: 118, distance: 26.5
click at [128, 118] on tr "Group 5 attributes 10000 Enabled Failed (3 hours ago) sync details Disable Sync…" at bounding box center [278, 117] width 525 height 21
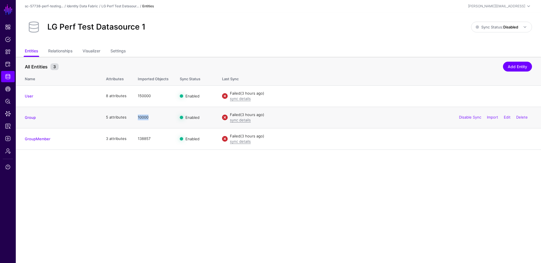
click at [128, 118] on td "5 attributes" at bounding box center [116, 117] width 32 height 21
drag, startPoint x: 151, startPoint y: 119, endPoint x: 159, endPoint y: 120, distance: 8.2
click at [159, 120] on td "10000" at bounding box center [153, 117] width 42 height 21
drag, startPoint x: 154, startPoint y: 136, endPoint x: 132, endPoint y: 136, distance: 22.5
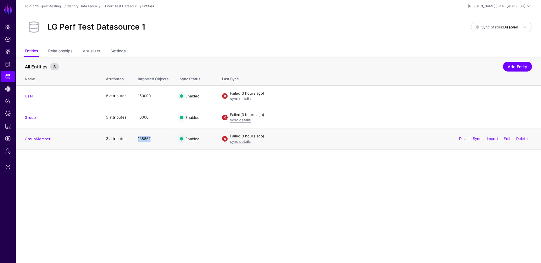
click at [132, 136] on td "138857" at bounding box center [153, 138] width 42 height 21
click at [159, 140] on td "138857" at bounding box center [153, 138] width 42 height 21
drag, startPoint x: 159, startPoint y: 140, endPoint x: 173, endPoint y: 79, distance: 63.0
click at [160, 140] on td "138857" at bounding box center [153, 138] width 42 height 21
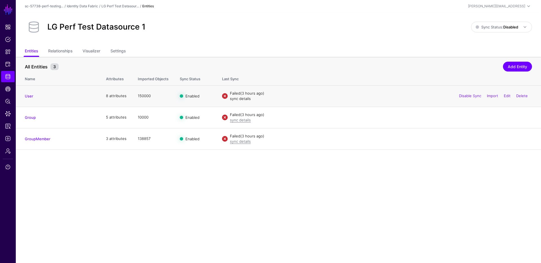
click at [233, 99] on link "sync details" at bounding box center [240, 98] width 21 height 5
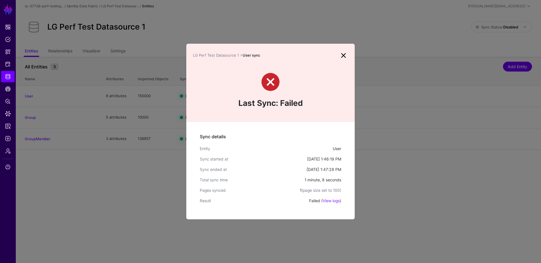
click at [144, 81] on ngb-modal-window "LG Perf Test Datasource 1 > User sync Last Sync: Failed Sync details Entity Use…" at bounding box center [270, 131] width 541 height 263
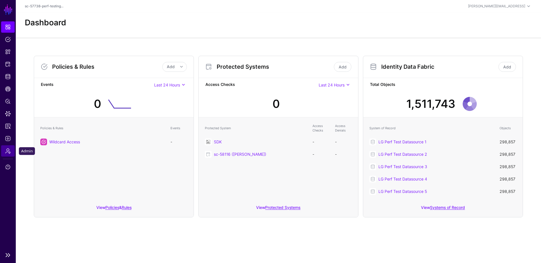
click at [10, 149] on span "Admin" at bounding box center [8, 151] width 6 height 6
click at [391, 143] on link "LG Perf Test Datasource 1" at bounding box center [402, 141] width 48 height 5
click at [442, 208] on link "Systems of Record" at bounding box center [447, 207] width 35 height 5
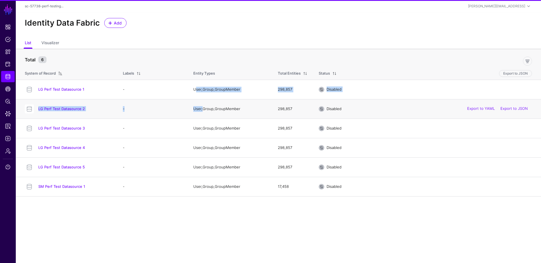
drag, startPoint x: 196, startPoint y: 96, endPoint x: 203, endPoint y: 110, distance: 15.5
click at [203, 110] on tbody "LG Perf Test Datasource 1 - User, Group, GroupMember 298,857 Disabled Export to…" at bounding box center [278, 138] width 525 height 117
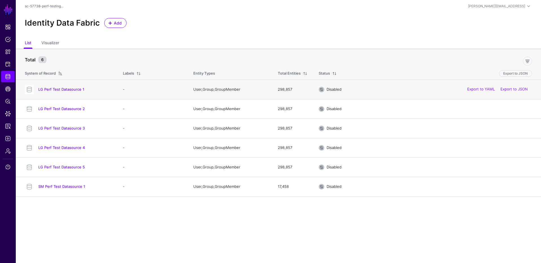
drag, startPoint x: 130, startPoint y: 90, endPoint x: 128, endPoint y: 90, distance: 2.8
click at [130, 90] on td "-" at bounding box center [152, 89] width 70 height 19
drag, startPoint x: 120, startPoint y: 89, endPoint x: 158, endPoint y: 177, distance: 95.8
click at [158, 175] on tbody "LG Perf Test Datasource 1 - User, Group, GroupMember 298,857 Disabled Export to…" at bounding box center [278, 138] width 525 height 117
click at [158, 177] on td "-" at bounding box center [152, 186] width 70 height 19
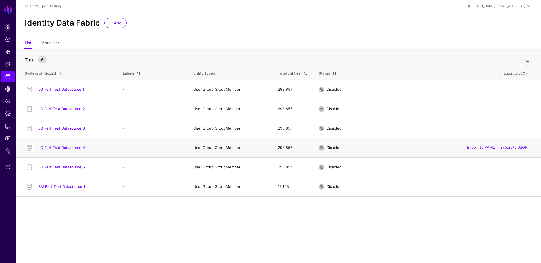
drag, startPoint x: 123, startPoint y: 88, endPoint x: 144, endPoint y: 155, distance: 70.2
click at [143, 154] on tbody "LG Perf Test Datasource 1 - User, Group, GroupMember 298,857 Disabled Export to…" at bounding box center [278, 138] width 525 height 117
click at [144, 155] on td "-" at bounding box center [152, 147] width 70 height 19
click at [68, 90] on link "LG Perf Test Datasource 1" at bounding box center [61, 89] width 46 height 5
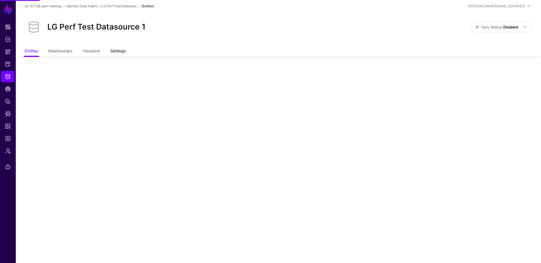
click at [121, 50] on link "Settings" at bounding box center [117, 51] width 15 height 11
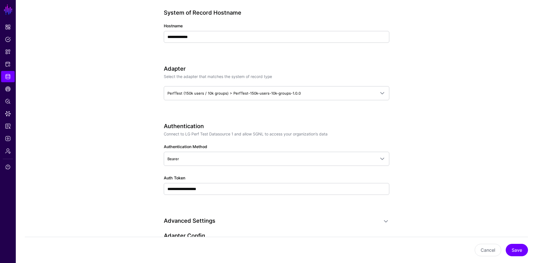
scroll to position [225, 0]
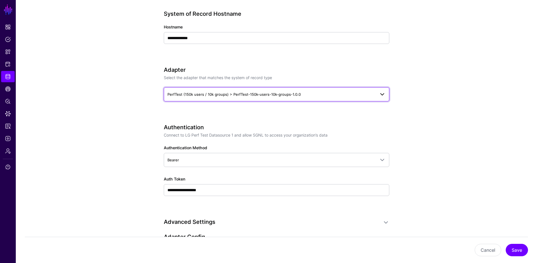
click at [185, 96] on span "PerfTest (150k users / 10k groups) > PerfTest-150k-users-10k-groups-1.0.0" at bounding box center [233, 94] width 133 height 5
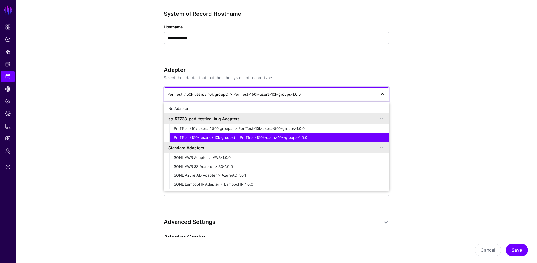
drag, startPoint x: 85, startPoint y: 96, endPoint x: 54, endPoint y: 110, distance: 34.0
click at [85, 96] on app-datasources-details-form "**********" at bounding box center [276, 201] width 521 height 740
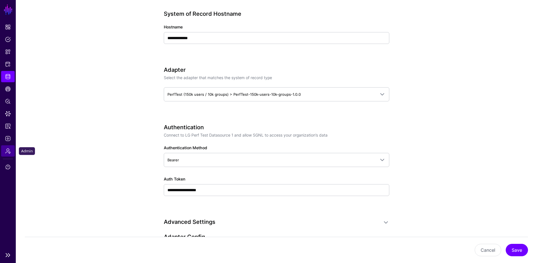
click at [14, 152] on link "Admin" at bounding box center [8, 150] width 14 height 11
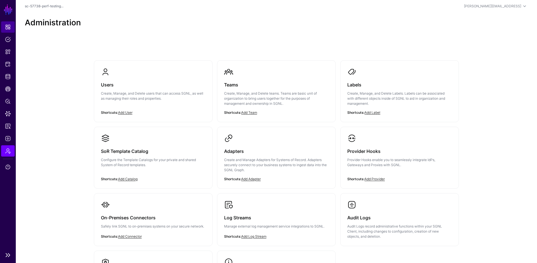
click at [13, 26] on link "Dashboard" at bounding box center [8, 26] width 14 height 11
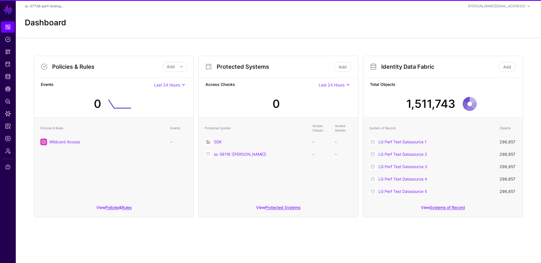
click at [262, 106] on div "0" at bounding box center [278, 102] width 150 height 24
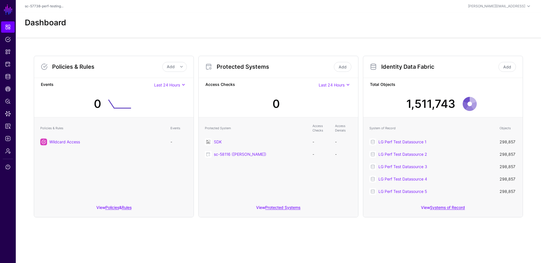
click at [276, 104] on div "0" at bounding box center [275, 104] width 7 height 17
drag, startPoint x: 284, startPoint y: 104, endPoint x: 294, endPoint y: 104, distance: 9.9
click at [294, 104] on div "0" at bounding box center [278, 102] width 150 height 24
click at [412, 139] on div "LG Perf Test Datasource 1" at bounding box center [436, 142] width 116 height 6
click at [400, 143] on link "LG Perf Test Datasource 1" at bounding box center [402, 141] width 48 height 5
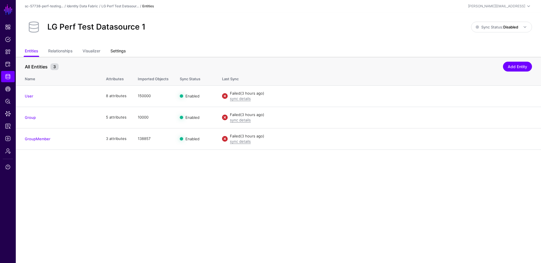
click at [125, 52] on link "Settings" at bounding box center [117, 51] width 15 height 11
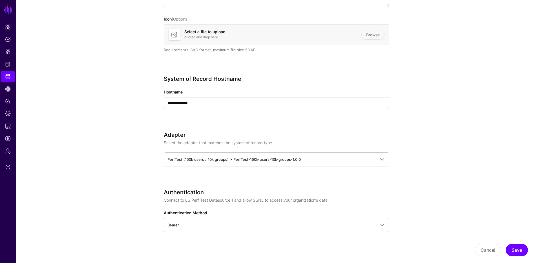
scroll to position [282, 0]
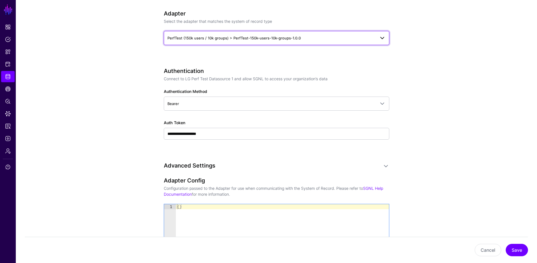
click at [212, 40] on span "PerfTest (150k users / 10k groups) > PerfTest-150k-users-10k-groups-1.0.0" at bounding box center [271, 38] width 208 height 6
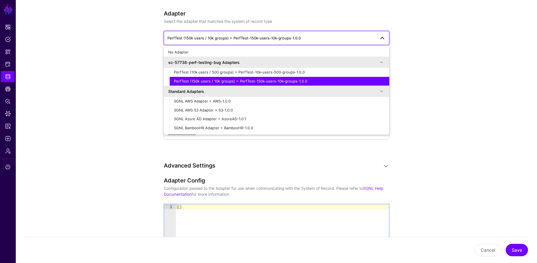
click at [96, 70] on app-datasources-details-form "**********" at bounding box center [276, 145] width 521 height 740
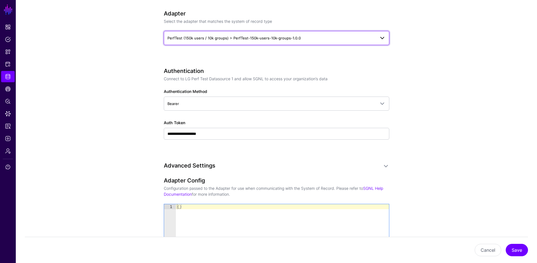
click at [179, 39] on span "PerfTest (150k users / 10k groups) > PerfTest-150k-users-10k-groups-1.0.0" at bounding box center [233, 38] width 133 height 5
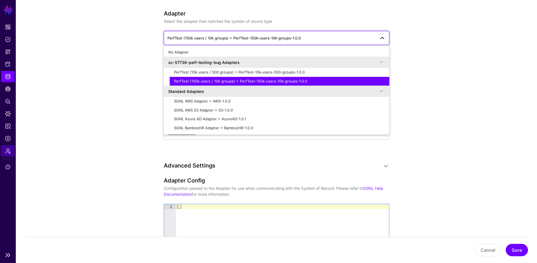
click at [12, 153] on link "Admin" at bounding box center [8, 150] width 14 height 11
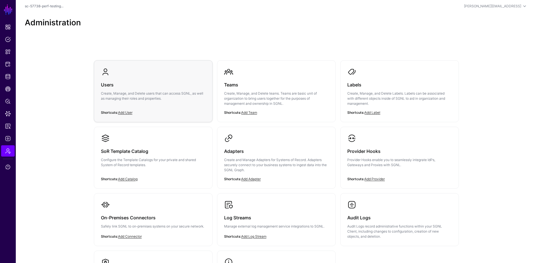
click at [135, 99] on p "Create, Manage, and Delete users that can access SGNL, as well as managing thei…" at bounding box center [153, 96] width 105 height 10
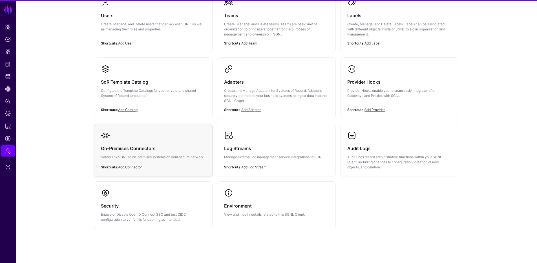
scroll to position [77, 0]
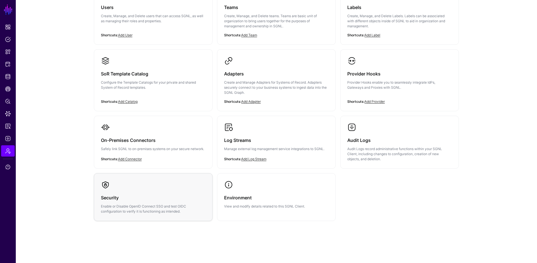
click at [167, 189] on div "Security Enable or Disable OpenID Connect SSO and test OIDC configuration to ve…" at bounding box center [153, 201] width 105 height 25
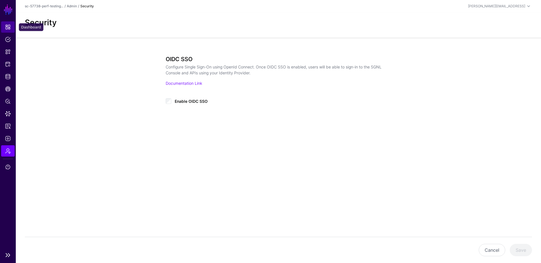
click at [4, 27] on link "Dashboard" at bounding box center [8, 26] width 14 height 11
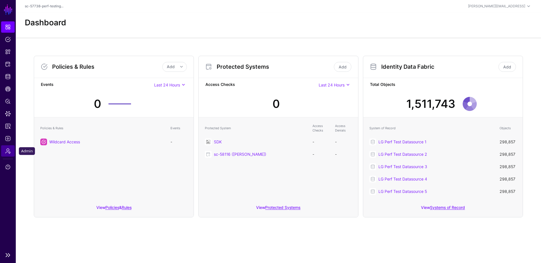
click at [9, 149] on span "Admin" at bounding box center [8, 151] width 6 height 6
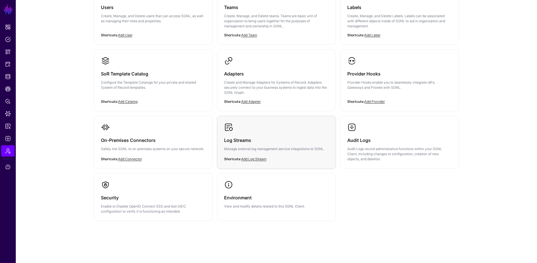
scroll to position [21, 0]
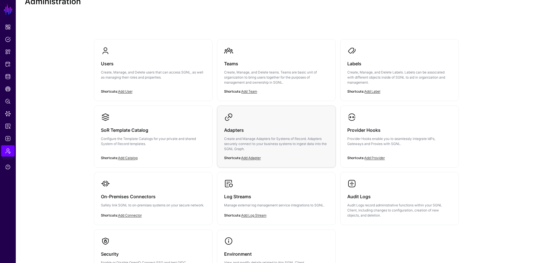
click at [245, 139] on p "Create and Manage Adapters for Systems of Record. Adapters securely connect to …" at bounding box center [276, 143] width 105 height 15
drag, startPoint x: 145, startPoint y: 95, endPoint x: 149, endPoint y: 94, distance: 4.3
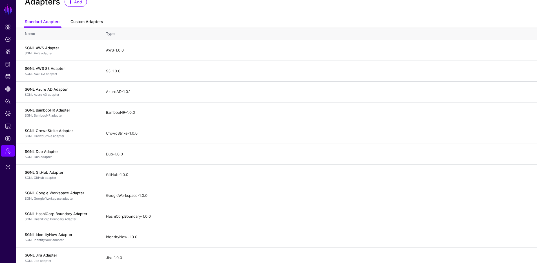
click at [88, 21] on link "Custom Adapters" at bounding box center [86, 22] width 32 height 11
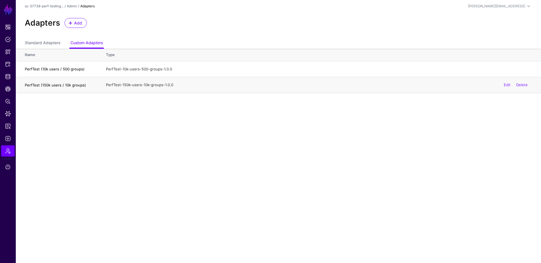
click at [503, 85] on div "Edit Delete" at bounding box center [516, 85] width 32 height 14
click at [509, 84] on link "Edit" at bounding box center [507, 85] width 7 height 5
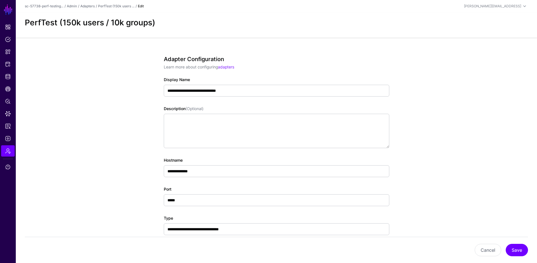
scroll to position [56, 0]
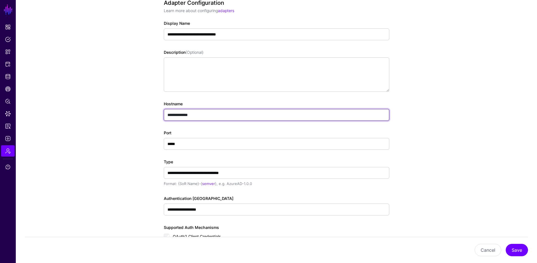
click at [213, 117] on input "**********" at bounding box center [276, 115] width 225 height 12
paste input "**********"
click at [184, 119] on input "**********" at bounding box center [276, 115] width 225 height 12
click at [169, 115] on input "**********" at bounding box center [276, 115] width 225 height 12
type input "**********"
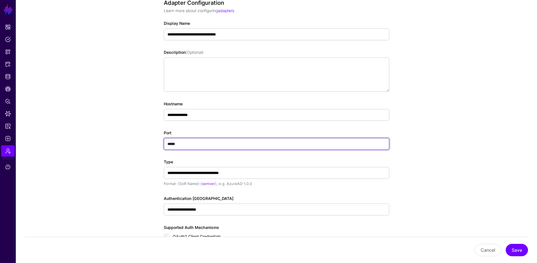
click at [200, 149] on input "*****" at bounding box center [276, 144] width 225 height 12
paste input "**********"
drag, startPoint x: 192, startPoint y: 144, endPoint x: 130, endPoint y: 124, distance: 65.4
click at [139, 143] on app-admin-adapters-details-form "**********" at bounding box center [276, 167] width 521 height 372
type input "*****"
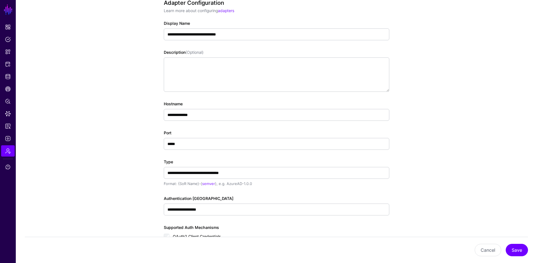
click at [129, 144] on app-admin-adapters-details-form "**********" at bounding box center [276, 167] width 521 height 372
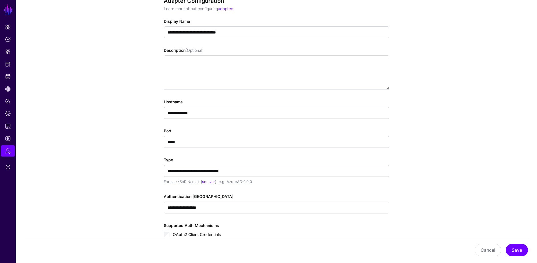
scroll to position [146, 0]
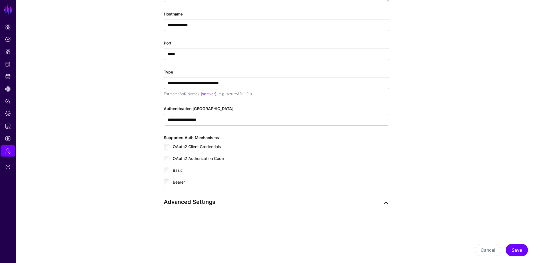
click at [386, 204] on link at bounding box center [385, 202] width 7 height 7
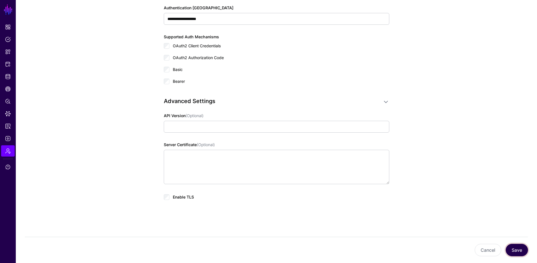
click at [512, 247] on button "Save" at bounding box center [517, 250] width 22 height 12
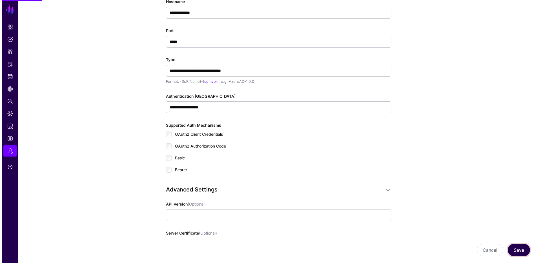
scroll to position [0, 0]
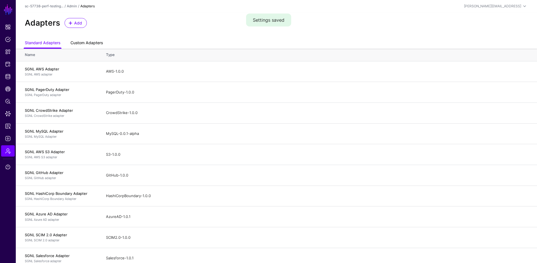
click at [84, 42] on link "Custom Adapters" at bounding box center [86, 43] width 32 height 11
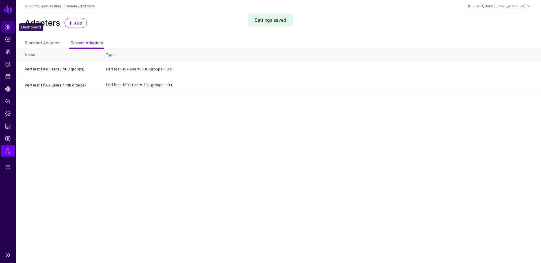
click at [6, 28] on span "Dashboard" at bounding box center [8, 27] width 6 height 6
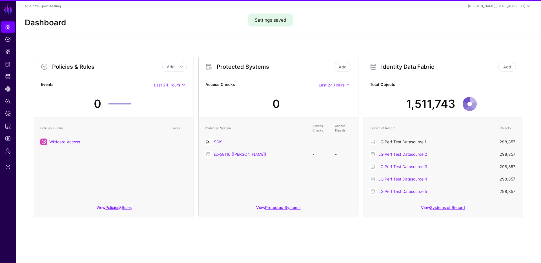
click at [392, 141] on link "LG Perf Test Datasource 1" at bounding box center [402, 141] width 48 height 5
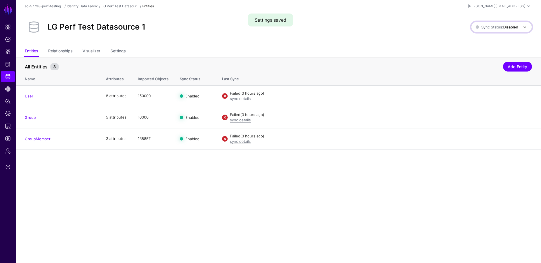
click at [490, 30] on link "Sync Status: Disabled" at bounding box center [501, 27] width 61 height 11
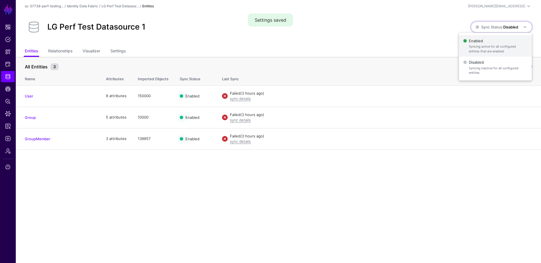
click at [488, 46] on span "Syncing active for all configured entities that are enabled" at bounding box center [498, 48] width 58 height 9
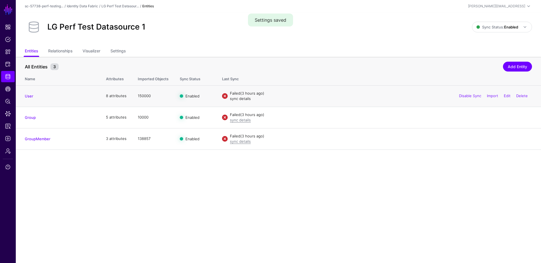
click at [241, 99] on link "sync details" at bounding box center [240, 98] width 21 height 5
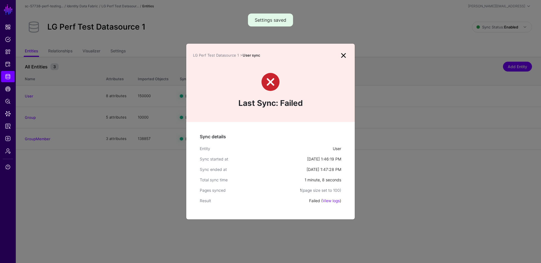
click at [343, 54] on link at bounding box center [343, 55] width 9 height 9
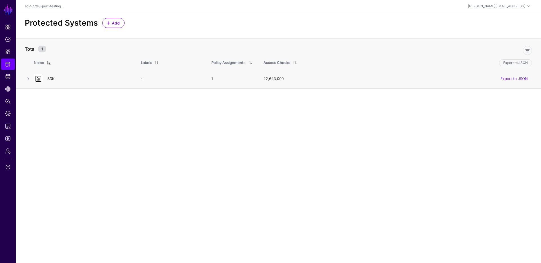
click at [54, 77] on link "SDK" at bounding box center [50, 78] width 7 height 5
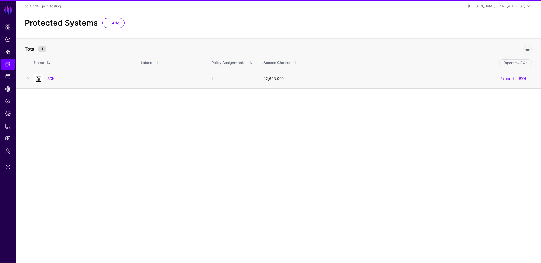
click at [294, 82] on td "22,643,000 Export to JSON" at bounding box center [399, 78] width 283 height 19
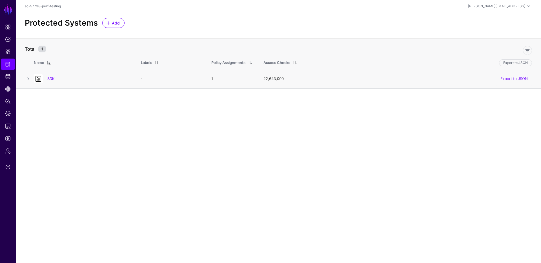
drag, startPoint x: 260, startPoint y: 78, endPoint x: 292, endPoint y: 80, distance: 32.7
click at [292, 80] on td "22,643,000 Export to JSON" at bounding box center [399, 78] width 283 height 19
click at [252, 79] on td "1" at bounding box center [232, 78] width 52 height 19
click at [54, 76] on h4 "SDK" at bounding box center [88, 78] width 82 height 5
click at [50, 78] on link "SDK" at bounding box center [50, 78] width 7 height 5
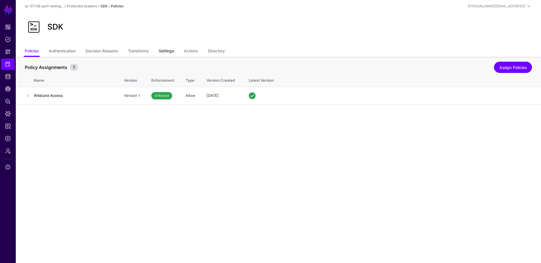
click at [171, 52] on link "Settings" at bounding box center [166, 51] width 15 height 11
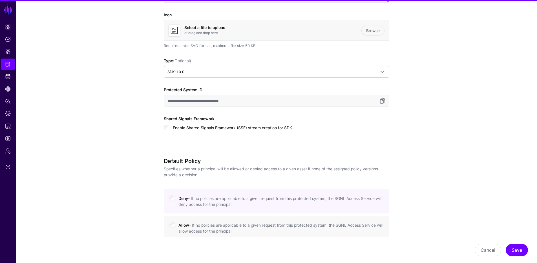
scroll to position [113, 0]
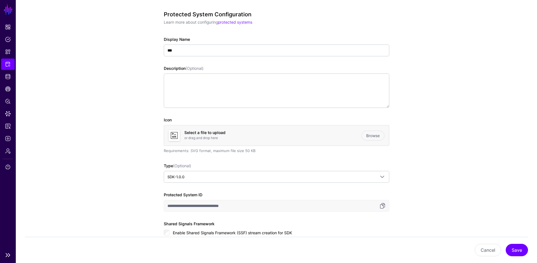
scroll to position [0, 0]
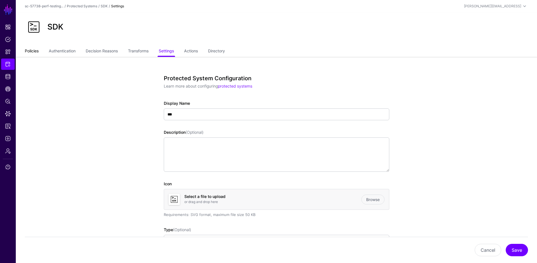
click at [31, 56] on link "Policies" at bounding box center [32, 51] width 14 height 11
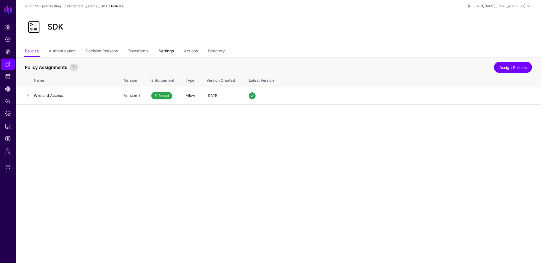
click at [174, 56] on link "Settings" at bounding box center [166, 51] width 15 height 11
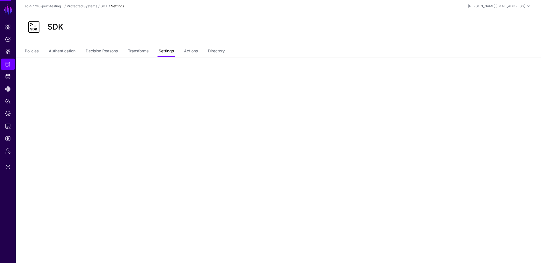
click at [172, 53] on link "Settings" at bounding box center [166, 51] width 15 height 11
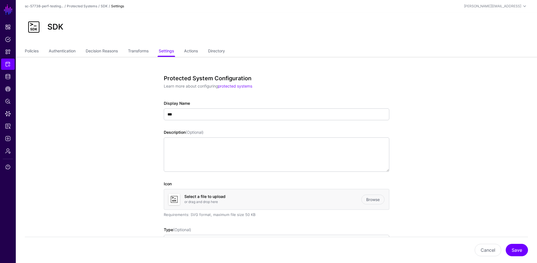
click at [237, 77] on h3 "Protected System Configuration" at bounding box center [274, 78] width 221 height 7
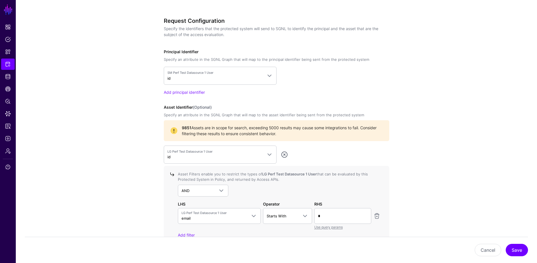
scroll to position [282, 0]
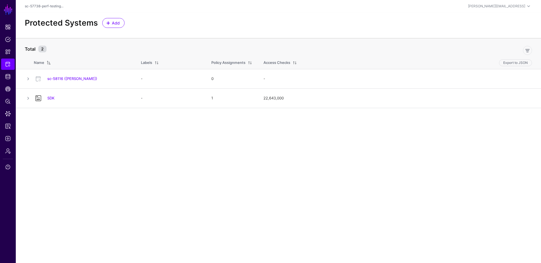
click at [54, 98] on link "SDK" at bounding box center [50, 98] width 7 height 5
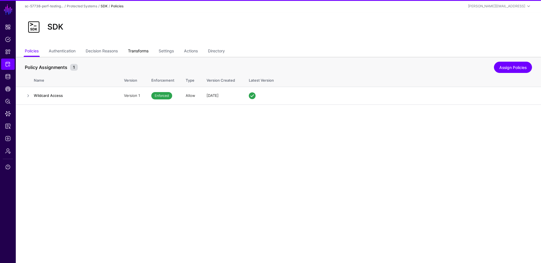
click at [138, 51] on link "Transforms" at bounding box center [138, 51] width 21 height 11
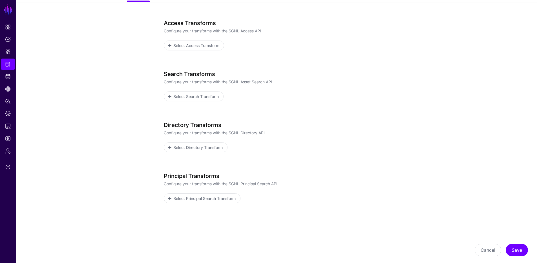
scroll to position [79, 0]
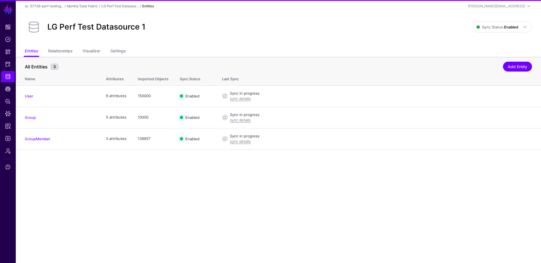
click at [239, 100] on link "sync details" at bounding box center [240, 98] width 21 height 5
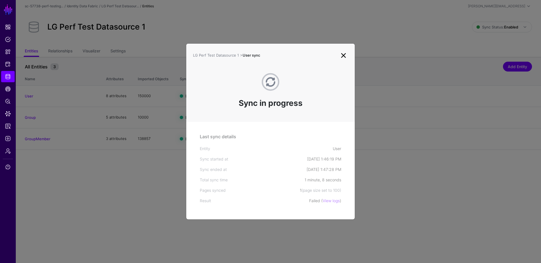
click at [329, 200] on link "View logs" at bounding box center [331, 200] width 17 height 5
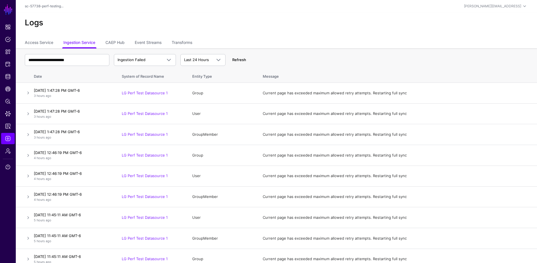
click at [240, 60] on link "Refresh" at bounding box center [239, 59] width 14 height 5
click at [150, 60] on span "Ingestion Failed" at bounding box center [140, 60] width 45 height 6
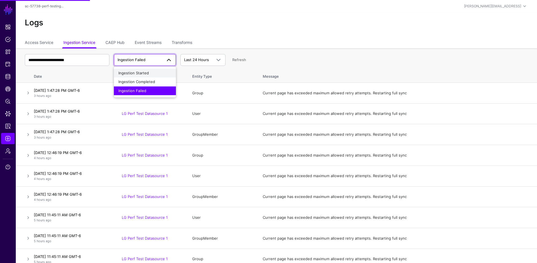
click at [143, 76] on button "Ingestion Started" at bounding box center [145, 73] width 62 height 9
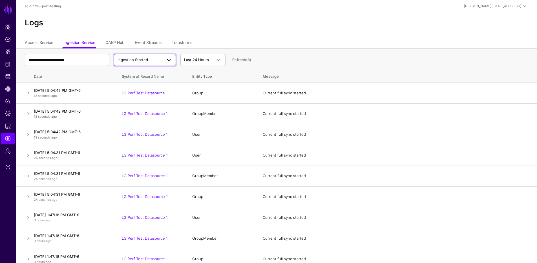
click at [141, 63] on link "Ingestion Started" at bounding box center [145, 60] width 62 height 12
click at [135, 83] on span "Ingestion Completed" at bounding box center [136, 81] width 37 height 5
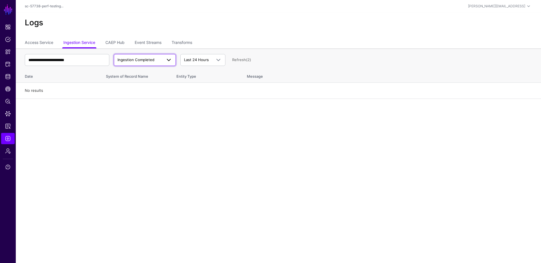
click at [165, 62] on span at bounding box center [167, 60] width 10 height 7
click at [152, 90] on div "Ingestion Failed" at bounding box center [144, 91] width 53 height 6
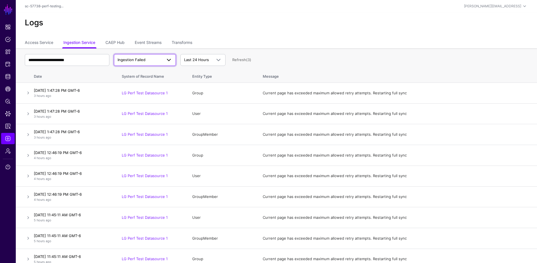
click at [148, 58] on span "Ingestion Failed" at bounding box center [140, 60] width 45 height 6
click at [140, 79] on div "Ingestion Completed" at bounding box center [144, 82] width 53 height 6
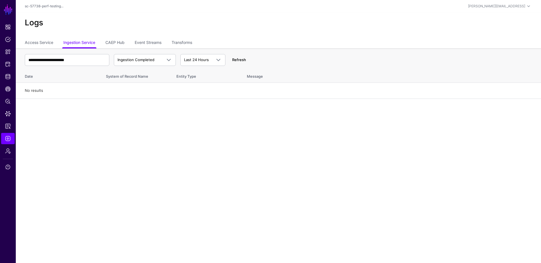
click at [241, 60] on link "Refresh" at bounding box center [239, 59] width 14 height 5
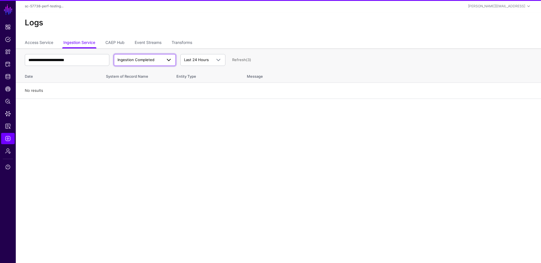
click at [154, 61] on span "Ingestion Completed" at bounding box center [140, 60] width 45 height 6
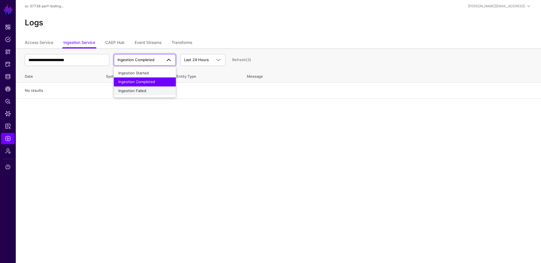
click at [148, 93] on div "Ingestion Failed" at bounding box center [144, 91] width 53 height 6
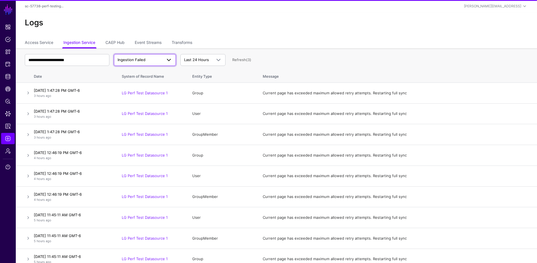
click at [148, 62] on span "Ingestion Failed" at bounding box center [140, 60] width 45 height 6
click at [146, 74] on span "Ingestion Started" at bounding box center [133, 73] width 30 height 5
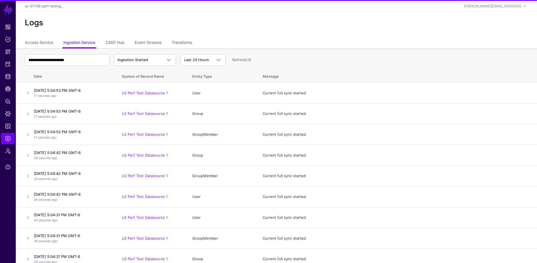
click at [29, 92] on link at bounding box center [28, 93] width 7 height 7
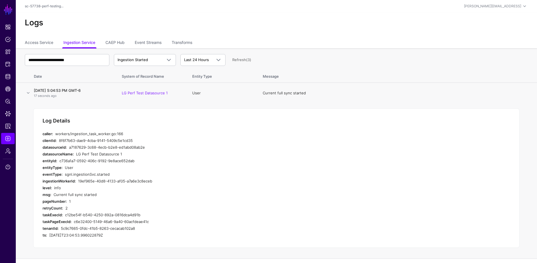
scroll to position [56, 0]
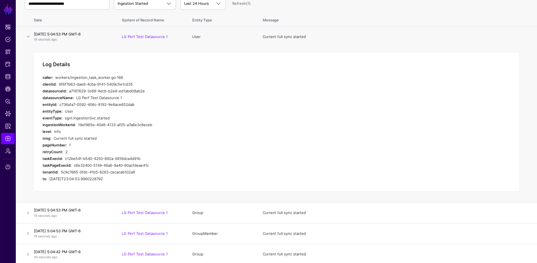
drag, startPoint x: 138, startPoint y: 70, endPoint x: 159, endPoint y: 177, distance: 109.3
click at [159, 177] on div "Log Details caller: workers/ingestion_task_worker.go:166 clientId: 8f6f7b63-dae…" at bounding box center [276, 122] width 486 height 140
click at [159, 177] on div "2025-09-04T23:04:53.996022879Z" at bounding box center [158, 179] width 219 height 7
drag, startPoint x: 141, startPoint y: 105, endPoint x: 158, endPoint y: 175, distance: 72.2
click at [158, 174] on div "Log Details caller: workers/ingestion_task_worker.go:166 clientId: 8f6f7b63-dae…" at bounding box center [276, 122] width 486 height 140
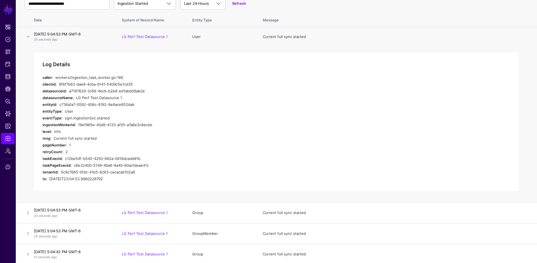
click at [158, 176] on div "2025-09-04T23:04:53.996022879Z" at bounding box center [158, 179] width 219 height 7
click at [13, 28] on link "Dashboard" at bounding box center [8, 26] width 14 height 11
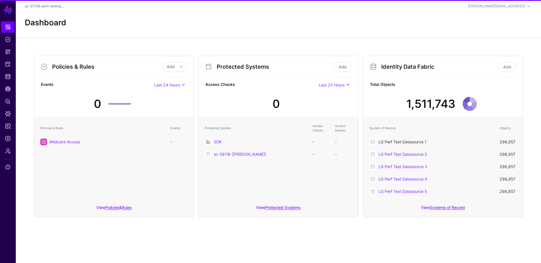
click at [405, 140] on link "LG Perf Test Datasource 1" at bounding box center [402, 141] width 48 height 5
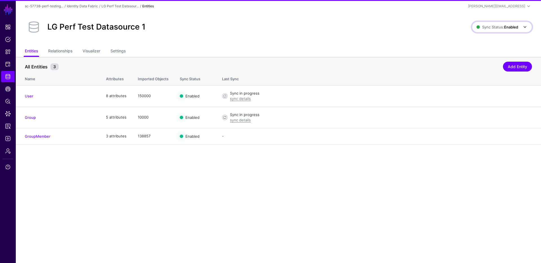
click at [495, 29] on span "Sync Status: Enabled" at bounding box center [497, 27] width 42 height 5
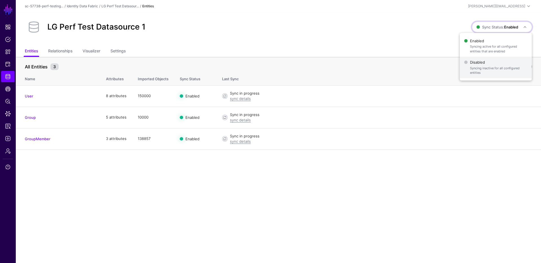
click at [475, 70] on span "Syncing inactive for all configured entities" at bounding box center [498, 70] width 57 height 9
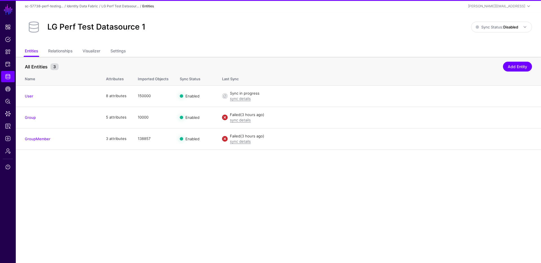
click at [249, 44] on div "LG Perf Test Datasource 1 Sync Status: Disabled Enabled Syncing active for all …" at bounding box center [278, 29] width 525 height 34
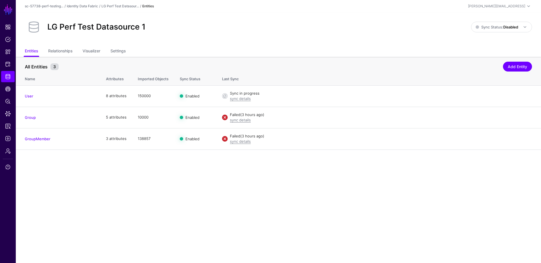
click at [224, 32] on div "LG Perf Test Datasource 1" at bounding box center [248, 27] width 451 height 18
click at [227, 31] on div "LG Perf Test Datasource 1" at bounding box center [248, 27] width 451 height 18
click at [122, 52] on link "Settings" at bounding box center [117, 51] width 15 height 11
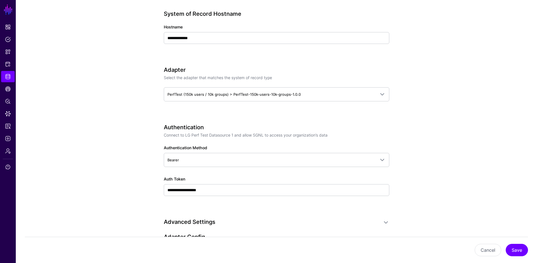
scroll to position [169, 0]
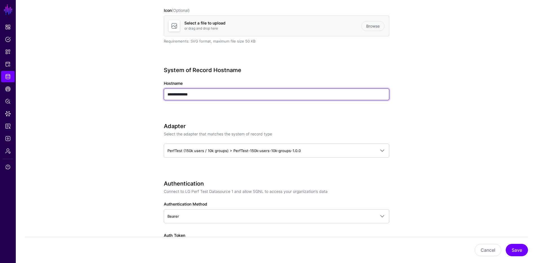
click at [190, 93] on input "**********" at bounding box center [276, 94] width 225 height 12
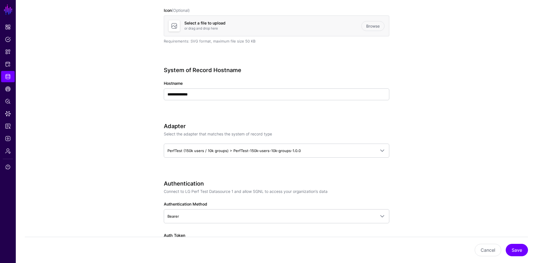
click at [108, 66] on app-datasources-details-form "**********" at bounding box center [276, 258] width 521 height 740
click at [244, 133] on p "Select the adapter that matches the system of record type" at bounding box center [276, 134] width 225 height 6
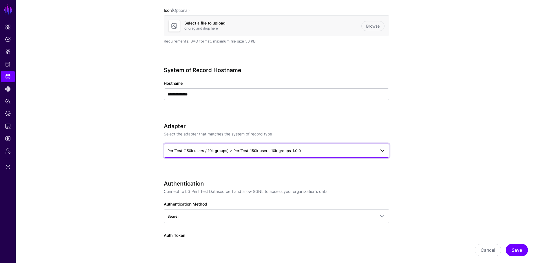
click at [256, 155] on link "PerfTest (150k users / 10k groups) > PerfTest-150k-users-10k-groups-1.0.0" at bounding box center [276, 151] width 225 height 14
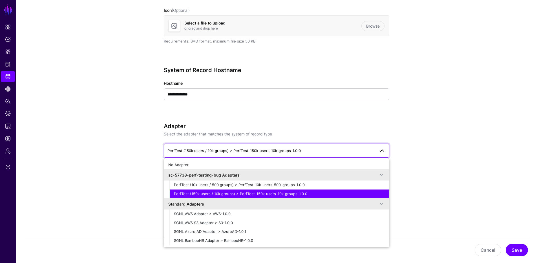
click at [125, 117] on app-datasources-details-form "**********" at bounding box center [276, 258] width 521 height 740
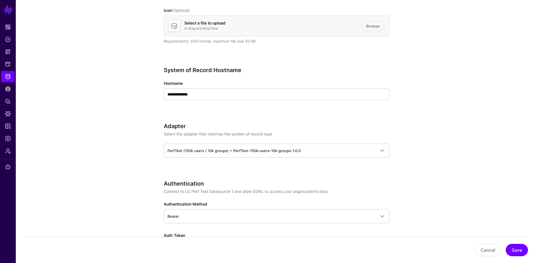
scroll to position [282, 0]
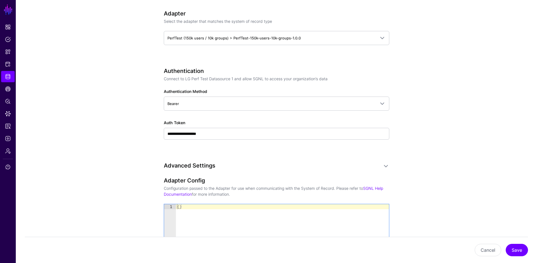
click at [312, 142] on div "**********" at bounding box center [276, 112] width 225 height 88
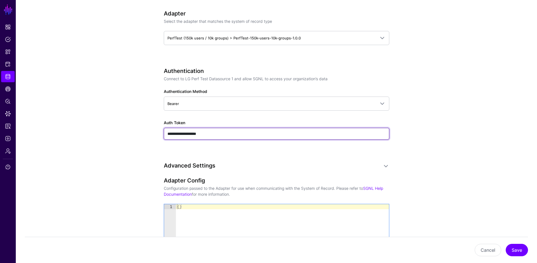
click at [310, 139] on input "**********" at bounding box center [276, 134] width 225 height 12
click at [307, 137] on input "**********" at bounding box center [276, 134] width 225 height 12
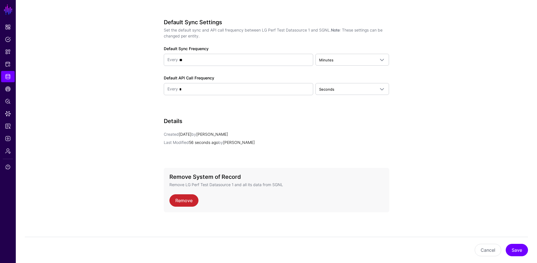
scroll to position [533, 0]
click at [266, 60] on input "**" at bounding box center [244, 59] width 132 height 11
click at [7, 151] on span "Admin" at bounding box center [8, 151] width 6 height 6
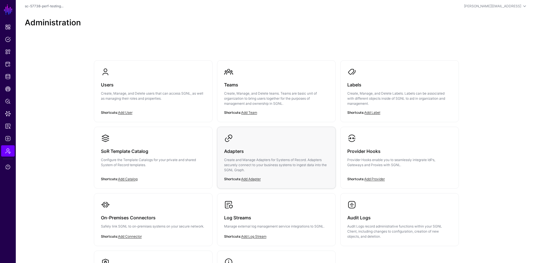
click at [271, 165] on p "Create and Manage Adapters for Systems of Record. Adapters securely connect to …" at bounding box center [276, 165] width 105 height 15
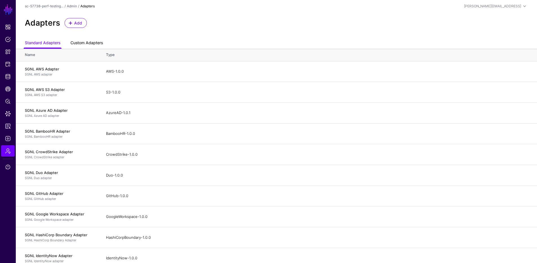
click at [80, 41] on link "Custom Adapters" at bounding box center [86, 43] width 32 height 11
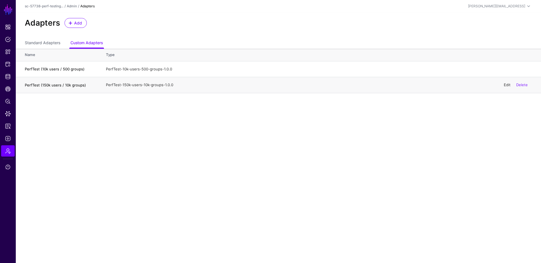
click at [508, 85] on link "Edit" at bounding box center [507, 85] width 7 height 5
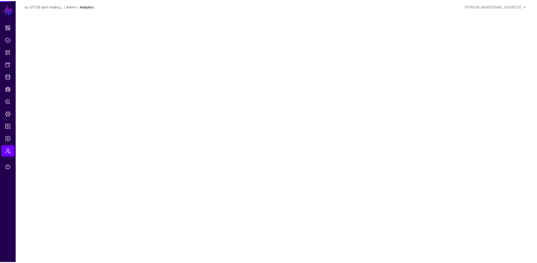
scroll to position [113, 0]
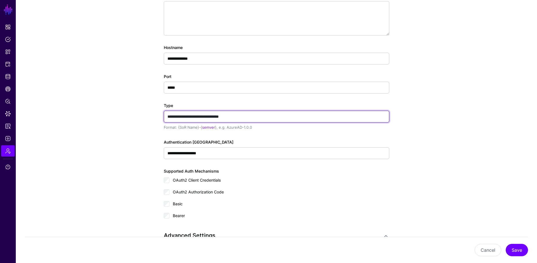
click at [237, 118] on input "**********" at bounding box center [276, 117] width 225 height 12
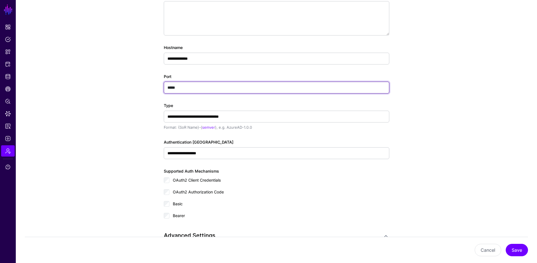
click at [198, 90] on input "*****" at bounding box center [276, 88] width 225 height 12
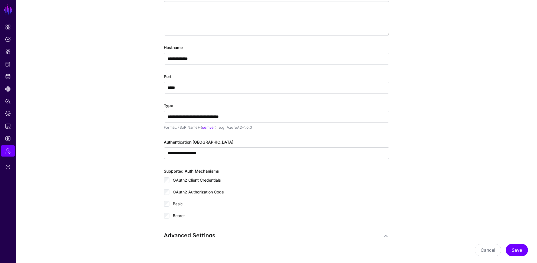
click at [127, 81] on app-admin-adapters-details-form "**********" at bounding box center [276, 111] width 521 height 372
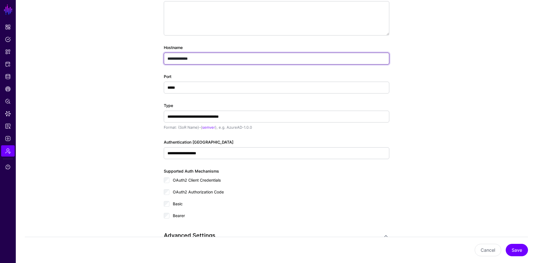
click at [199, 58] on input "**********" at bounding box center [276, 59] width 225 height 12
paste input "*********"
type input "**********"
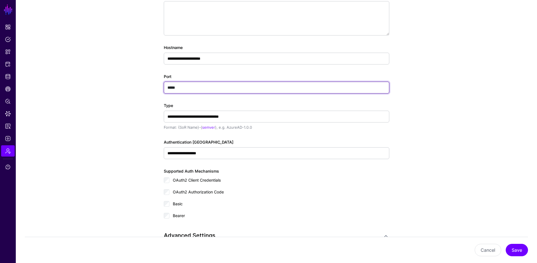
click at [195, 86] on input "*****" at bounding box center [276, 88] width 225 height 12
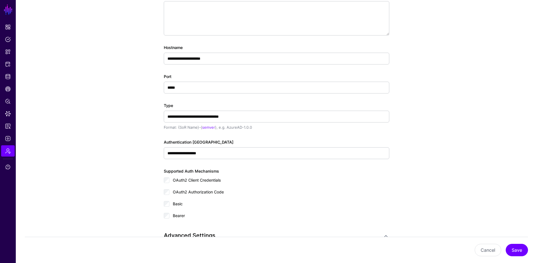
click at [125, 83] on app-admin-adapters-details-form "**********" at bounding box center [276, 111] width 521 height 372
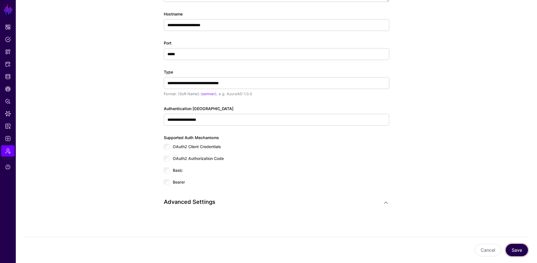
click at [509, 248] on button "Save" at bounding box center [517, 250] width 22 height 12
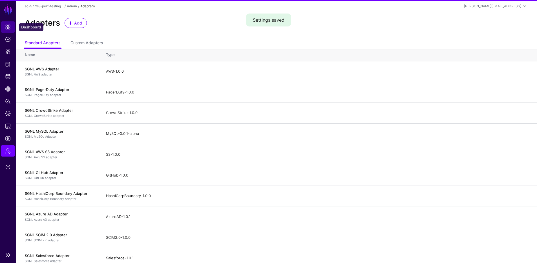
click at [8, 30] on link "Dashboard" at bounding box center [8, 26] width 14 height 11
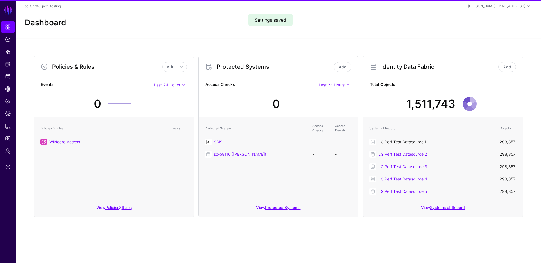
click at [401, 143] on link "LG Perf Test Datasource 1" at bounding box center [402, 141] width 48 height 5
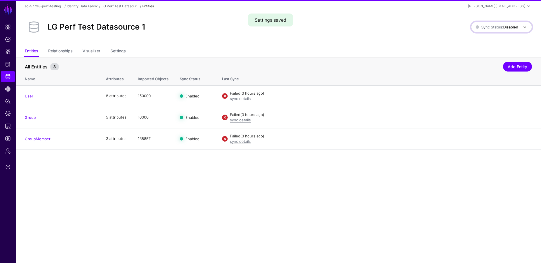
click at [482, 27] on span "Sync Status: Disabled" at bounding box center [497, 27] width 43 height 5
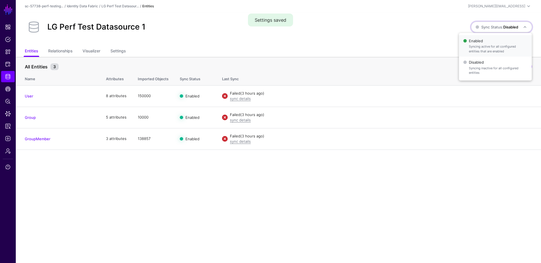
click at [479, 42] on span "Enabled Syncing active for all configured entities that are enabled" at bounding box center [495, 46] width 64 height 18
click at [358, 26] on div "LG Perf Test Datasource 1" at bounding box center [248, 27] width 451 height 18
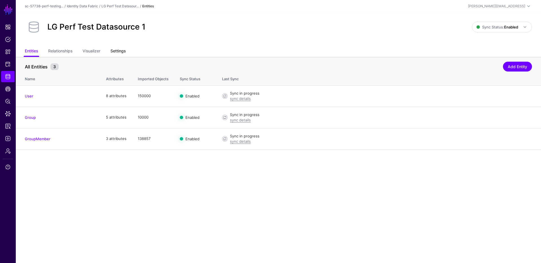
drag, startPoint x: 123, startPoint y: 51, endPoint x: 125, endPoint y: 53, distance: 3.4
click at [122, 51] on link "Settings" at bounding box center [117, 51] width 15 height 11
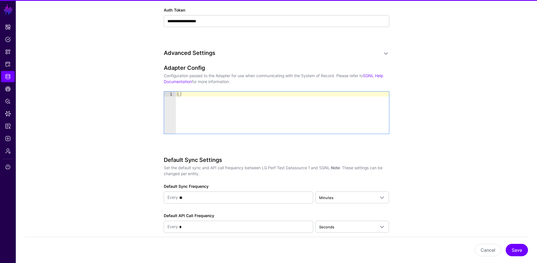
scroll to position [533, 0]
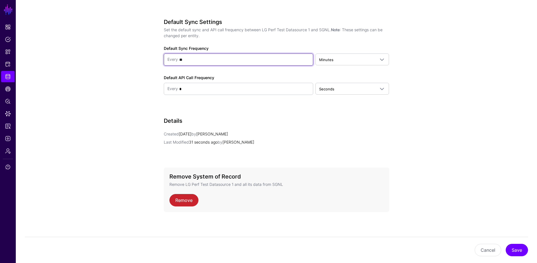
click at [194, 59] on input "**" at bounding box center [244, 59] width 132 height 11
click at [182, 59] on input "**" at bounding box center [244, 59] width 132 height 11
type input "**"
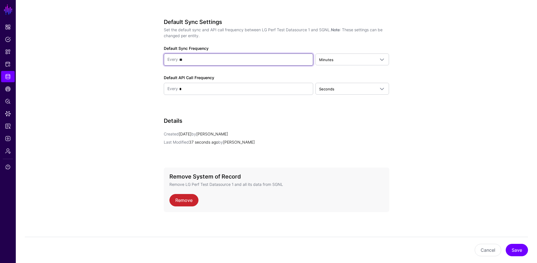
click at [179, 60] on input "**" at bounding box center [244, 59] width 132 height 11
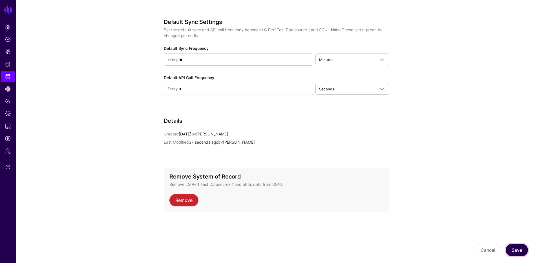
click at [519, 250] on button "Save" at bounding box center [517, 250] width 22 height 12
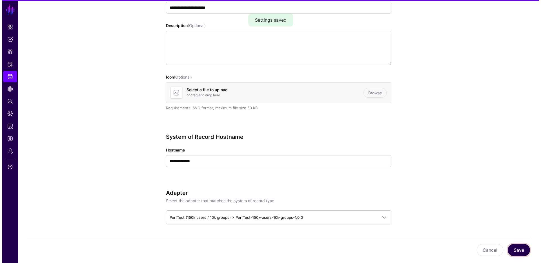
scroll to position [0, 0]
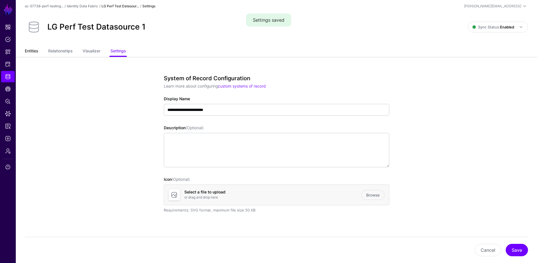
click at [31, 50] on link "Entities" at bounding box center [31, 51] width 13 height 11
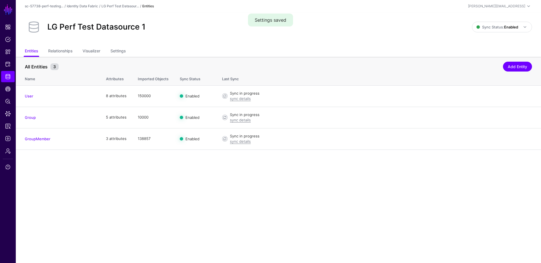
click at [130, 4] on div "LG Perf Test Datasour..." at bounding box center [119, 6] width 37 height 5
click at [120, 3] on div "sc-57738-perf-testing... / Identity Data Fabric / LG Perf Test Datasour... / En…" at bounding box center [278, 6] width 507 height 7
click at [122, 4] on div "LG Perf Test Datasour..." at bounding box center [119, 6] width 37 height 5
drag, startPoint x: 122, startPoint y: 4, endPoint x: 125, endPoint y: 5, distance: 3.2
click at [123, 4] on div "LG Perf Test Datasour..." at bounding box center [119, 6] width 37 height 5
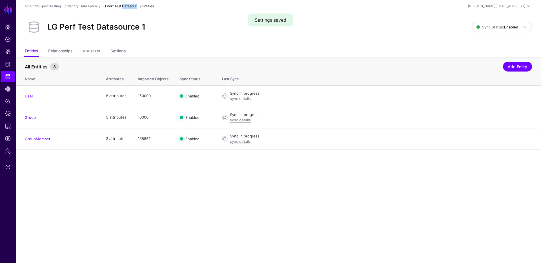
click at [125, 6] on link "LG Perf Test Datasour..." at bounding box center [119, 6] width 37 height 4
click at [95, 5] on link "Identity Data Fabric" at bounding box center [82, 6] width 31 height 4
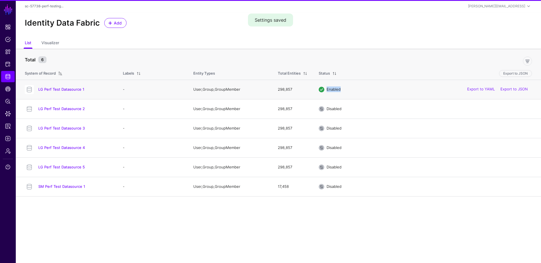
drag, startPoint x: 316, startPoint y: 91, endPoint x: 347, endPoint y: 90, distance: 30.7
click at [347, 90] on td "Enabled Export to YAML Export to JSON" at bounding box center [427, 89] width 228 height 19
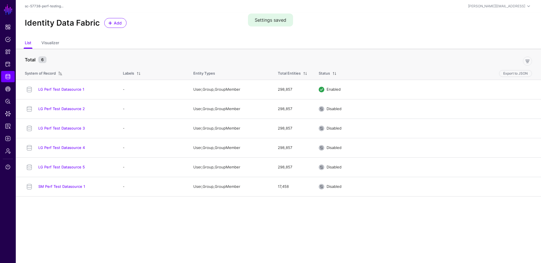
click at [262, 48] on ul "List Visualizer" at bounding box center [278, 43] width 507 height 11
drag, startPoint x: 281, startPoint y: 89, endPoint x: 294, endPoint y: 90, distance: 13.6
click at [294, 90] on td "298,857" at bounding box center [292, 89] width 41 height 19
click at [289, 89] on td "298,857" at bounding box center [292, 89] width 41 height 19
drag, startPoint x: 6, startPoint y: 27, endPoint x: 11, endPoint y: 27, distance: 4.8
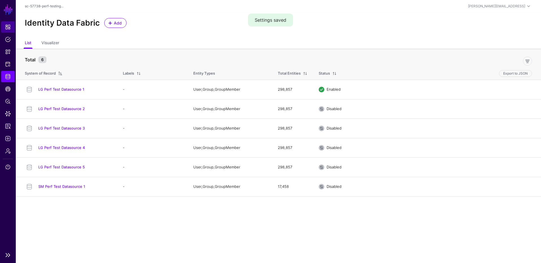
click at [6, 27] on span "Dashboard" at bounding box center [8, 27] width 6 height 6
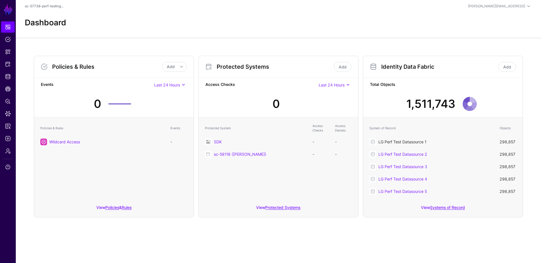
click at [392, 141] on link "LG Perf Test Datasource 1" at bounding box center [402, 141] width 48 height 5
click at [235, 154] on link "sc-58116 ([PERSON_NAME])" at bounding box center [240, 154] width 52 height 5
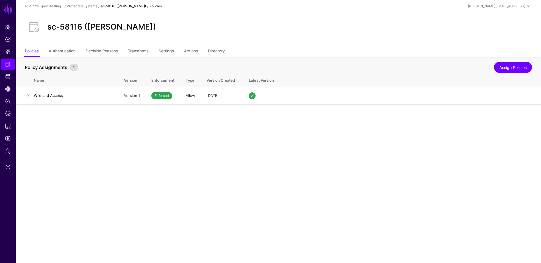
click at [262, 33] on div "sc-58116 ([PERSON_NAME])" at bounding box center [279, 27] width 512 height 18
click at [173, 49] on link "Settings" at bounding box center [166, 51] width 15 height 11
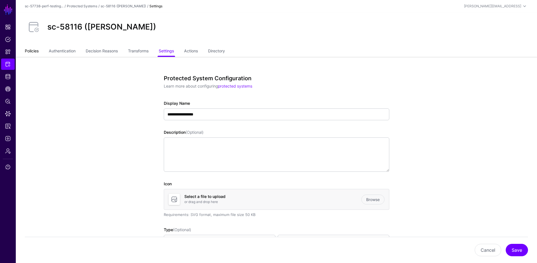
click at [37, 49] on link "Policies" at bounding box center [32, 51] width 14 height 11
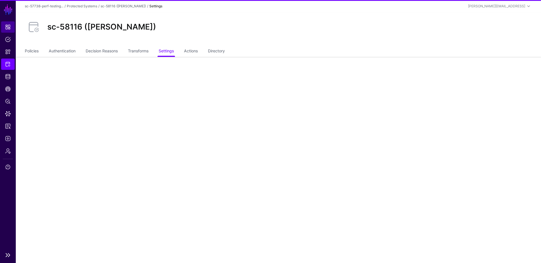
click at [12, 28] on link "Dashboard" at bounding box center [8, 26] width 14 height 11
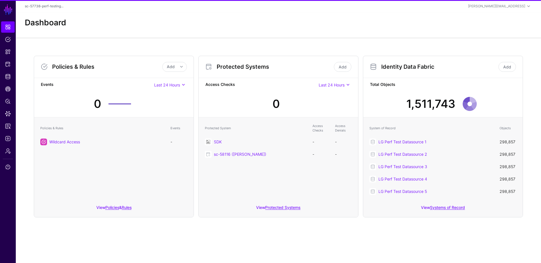
click at [392, 141] on link "LG Perf Test Datasource 1" at bounding box center [402, 141] width 48 height 5
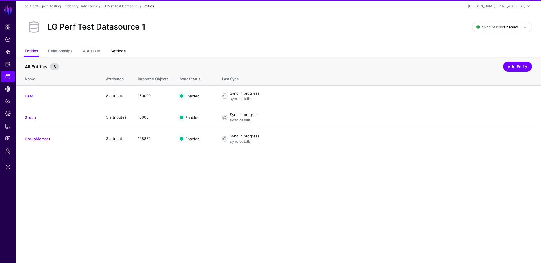
click at [124, 52] on link "Settings" at bounding box center [117, 51] width 15 height 11
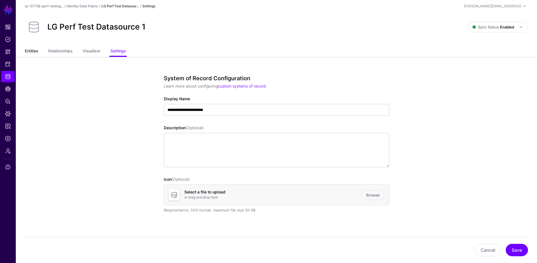
click at [36, 54] on link "Entities" at bounding box center [31, 51] width 13 height 11
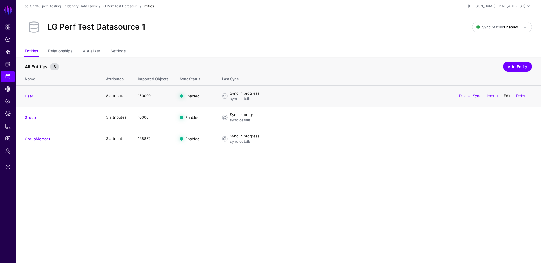
click at [505, 96] on link "Edit" at bounding box center [507, 96] width 7 height 5
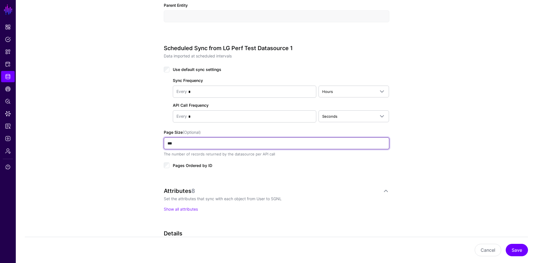
click at [179, 140] on input "***" at bounding box center [276, 144] width 225 height 12
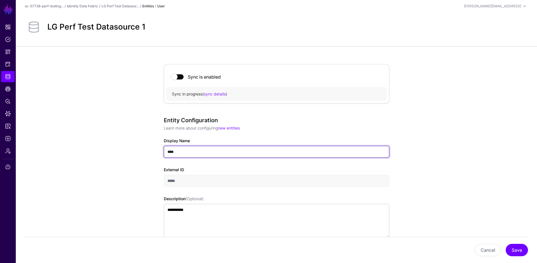
click at [178, 155] on input "****" at bounding box center [276, 152] width 225 height 12
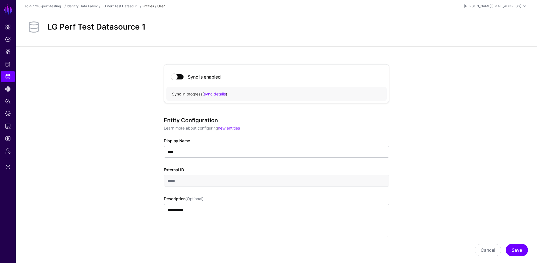
click at [109, 7] on link "LG Perf Test Datasour..." at bounding box center [119, 6] width 37 height 4
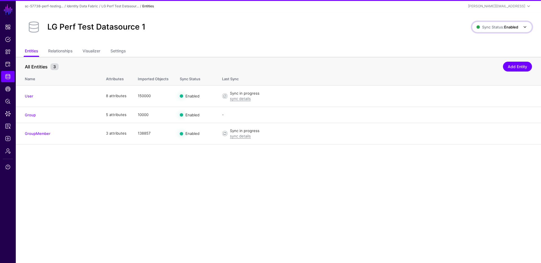
click at [491, 30] on span "Sync Status: Enabled" at bounding box center [497, 27] width 42 height 6
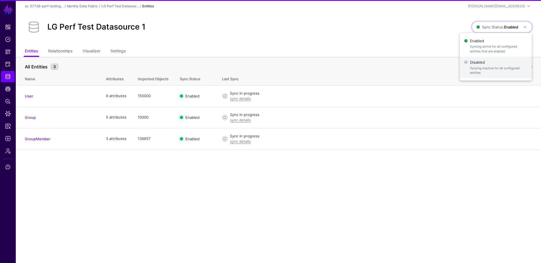
click at [485, 58] on button "Disabled Syncing inactive for all configured entities" at bounding box center [496, 68] width 72 height 22
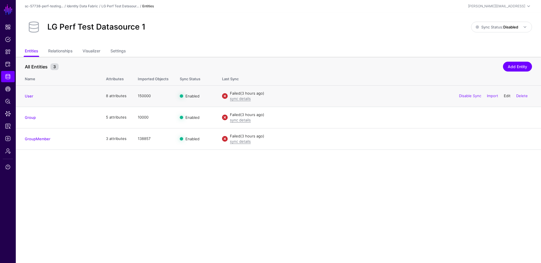
click at [506, 96] on link "Edit" at bounding box center [507, 96] width 7 height 5
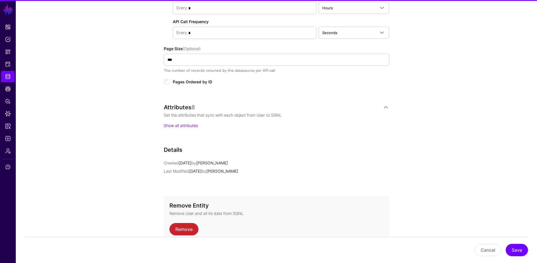
scroll to position [272, 0]
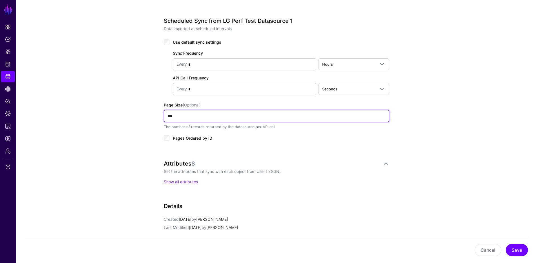
click at [206, 118] on input "***" at bounding box center [276, 116] width 225 height 12
type input "****"
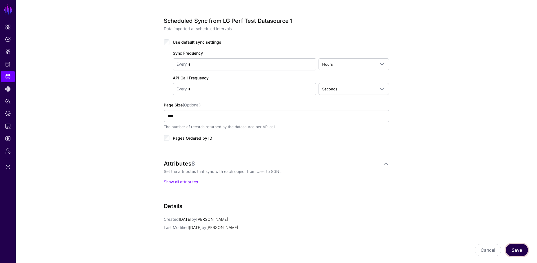
click at [513, 250] on button "Save" at bounding box center [517, 250] width 22 height 12
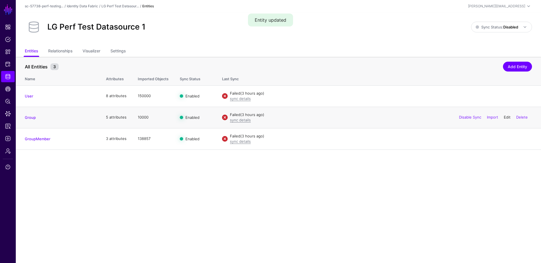
click at [507, 117] on link "Edit" at bounding box center [507, 117] width 7 height 5
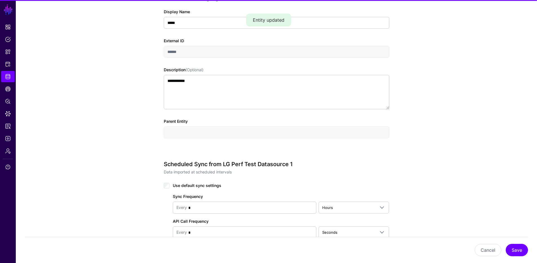
scroll to position [225, 0]
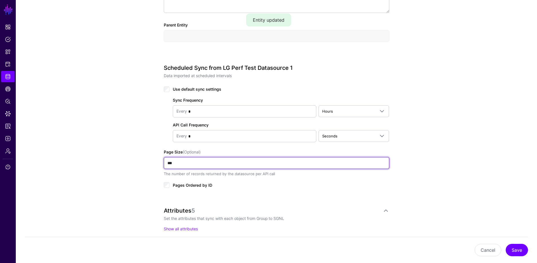
click at [269, 161] on input "***" at bounding box center [276, 163] width 225 height 12
type input "****"
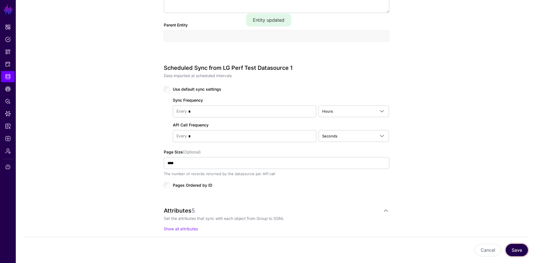
click at [516, 251] on button "Save" at bounding box center [517, 250] width 22 height 12
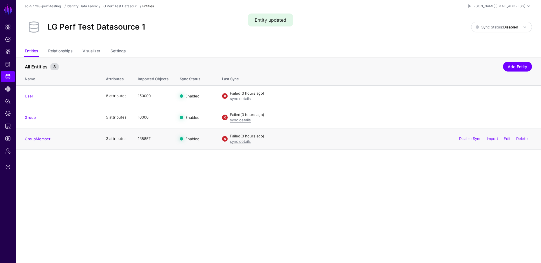
click at [506, 136] on div "Disable Sync Import Edit Delete" at bounding box center [493, 139] width 77 height 14
click at [507, 138] on link "Edit" at bounding box center [507, 138] width 7 height 5
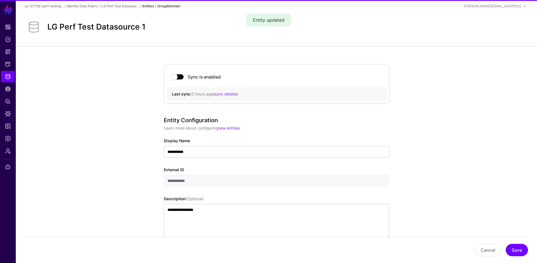
scroll to position [282, 0]
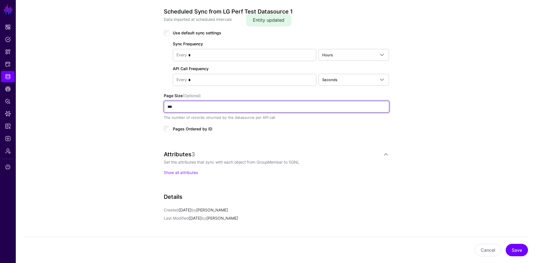
click at [201, 106] on input "***" at bounding box center [276, 107] width 225 height 12
type input "****"
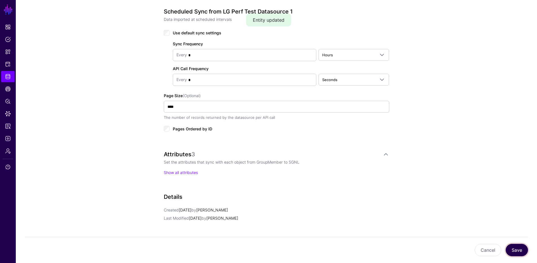
click at [518, 251] on button "Save" at bounding box center [517, 250] width 22 height 12
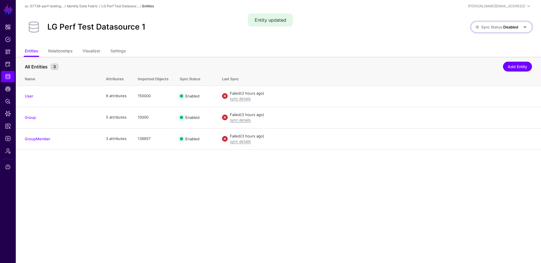
click at [481, 27] on span "Sync Status: Disabled" at bounding box center [497, 27] width 43 height 5
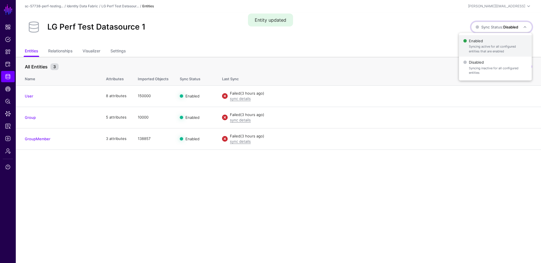
click at [481, 51] on span "Syncing active for all configured entities that are enabled" at bounding box center [498, 48] width 58 height 9
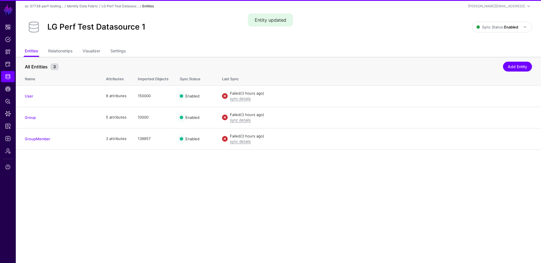
click at [225, 50] on ul "Entities Relationships Visualizer Settings" at bounding box center [278, 51] width 507 height 11
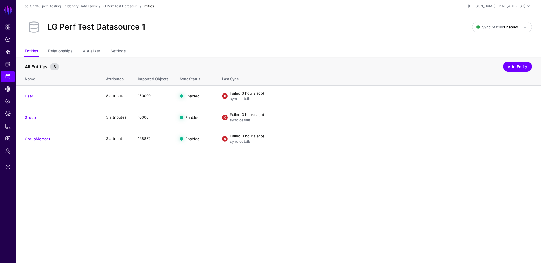
click at [350, 51] on ul "Entities Relationships Visualizer Settings" at bounding box center [278, 51] width 507 height 11
drag, startPoint x: 136, startPoint y: 95, endPoint x: 160, endPoint y: 96, distance: 23.7
click at [159, 96] on td "150000" at bounding box center [153, 95] width 42 height 21
click at [161, 57] on th "All Entities 3 Add Entity" at bounding box center [278, 64] width 525 height 14
click at [169, 98] on td "150000" at bounding box center [153, 95] width 42 height 21
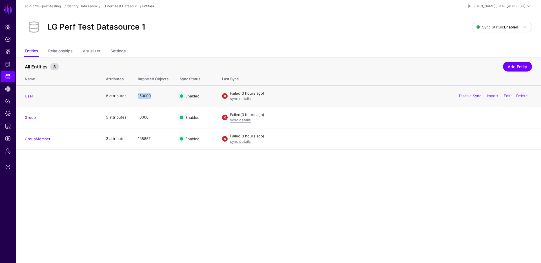
click at [147, 99] on td "150000" at bounding box center [153, 95] width 42 height 21
drag, startPoint x: 147, startPoint y: 99, endPoint x: 153, endPoint y: 95, distance: 7.3
click at [147, 98] on td "150000" at bounding box center [153, 95] width 42 height 21
drag, startPoint x: 329, startPoint y: 23, endPoint x: 263, endPoint y: 28, distance: 65.5
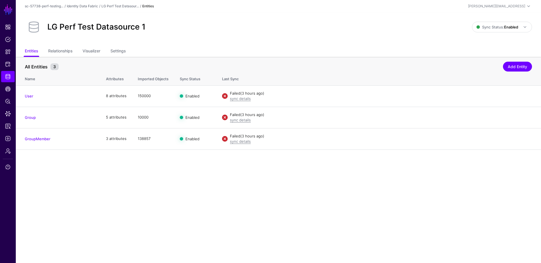
click at [329, 23] on div "LG Perf Test Datasource 1" at bounding box center [249, 27] width 452 height 18
click at [229, 46] on ul "Entities Relationships Visualizer Settings" at bounding box center [278, 51] width 507 height 11
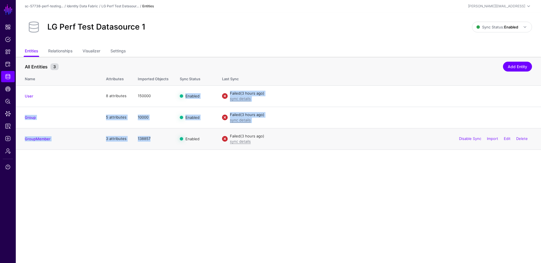
drag, startPoint x: 194, startPoint y: 118, endPoint x: 206, endPoint y: 135, distance: 20.9
click at [206, 135] on tbody "User 8 attributes 150000 Enabled Failed (3 hours ago) sync details Disable Sync…" at bounding box center [278, 117] width 525 height 64
click at [206, 135] on td "Enabled" at bounding box center [195, 138] width 42 height 21
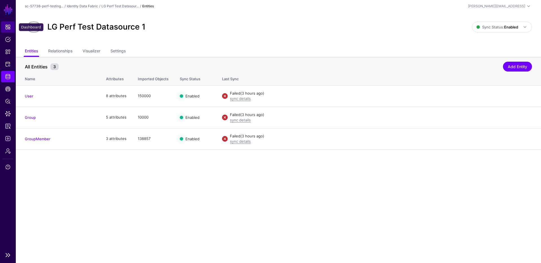
click at [11, 26] on link "Dashboard" at bounding box center [8, 26] width 14 height 11
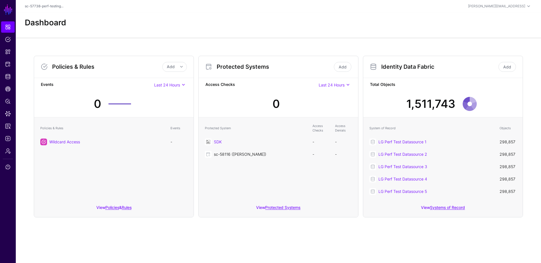
click at [228, 154] on link "sc-58116 ([PERSON_NAME])" at bounding box center [240, 154] width 52 height 5
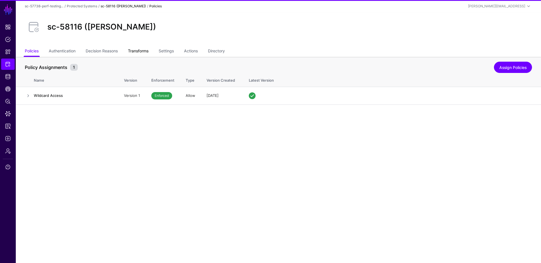
drag, startPoint x: 139, startPoint y: 52, endPoint x: 147, endPoint y: 54, distance: 8.4
click at [139, 51] on link "Transforms" at bounding box center [138, 51] width 21 height 11
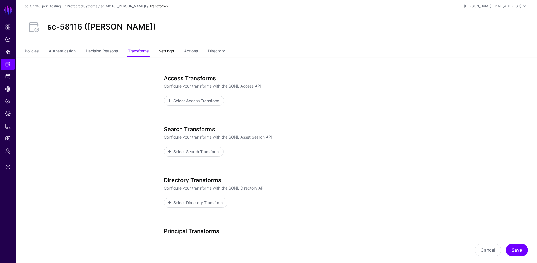
click at [174, 53] on link "Settings" at bounding box center [166, 51] width 15 height 11
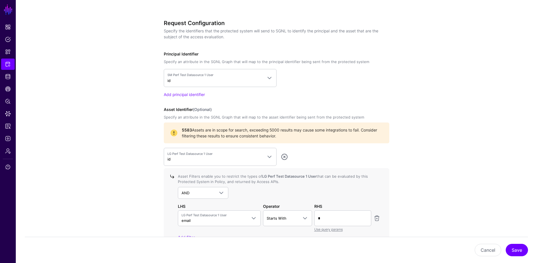
scroll to position [581, 0]
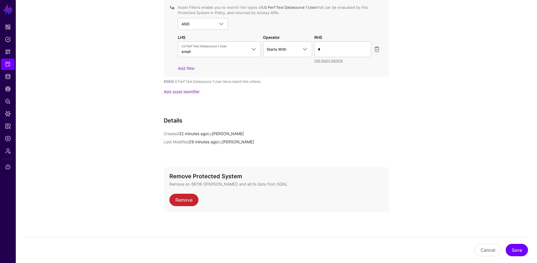
drag, startPoint x: 242, startPoint y: 86, endPoint x: 163, endPoint y: 85, distance: 79.5
click at [187, 86] on div "LG Perf Test Datasource 1 User id LG Perf Test Datasource 1 User > id Group > i…" at bounding box center [276, 37] width 225 height 116
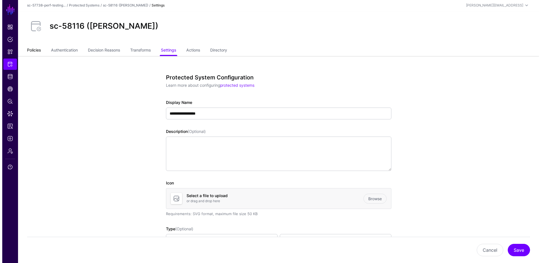
scroll to position [0, 0]
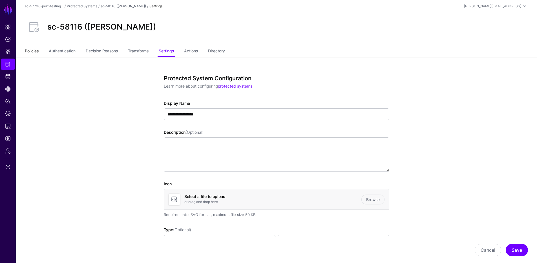
click at [31, 51] on link "Policies" at bounding box center [32, 51] width 14 height 11
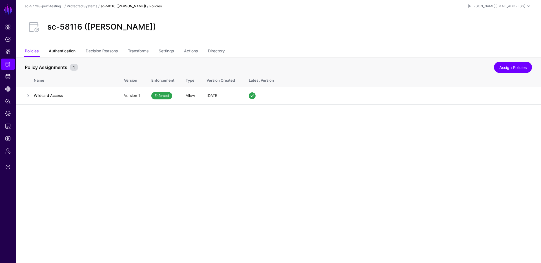
click at [66, 54] on link "Authentication" at bounding box center [62, 51] width 27 height 11
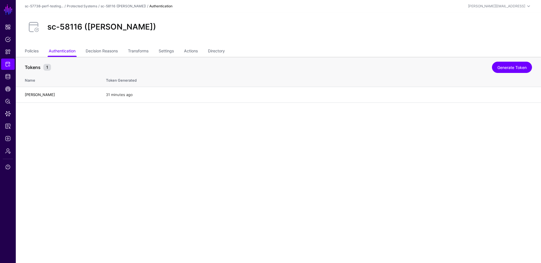
click at [208, 27] on div "sc-58116 ([PERSON_NAME])" at bounding box center [279, 27] width 512 height 18
